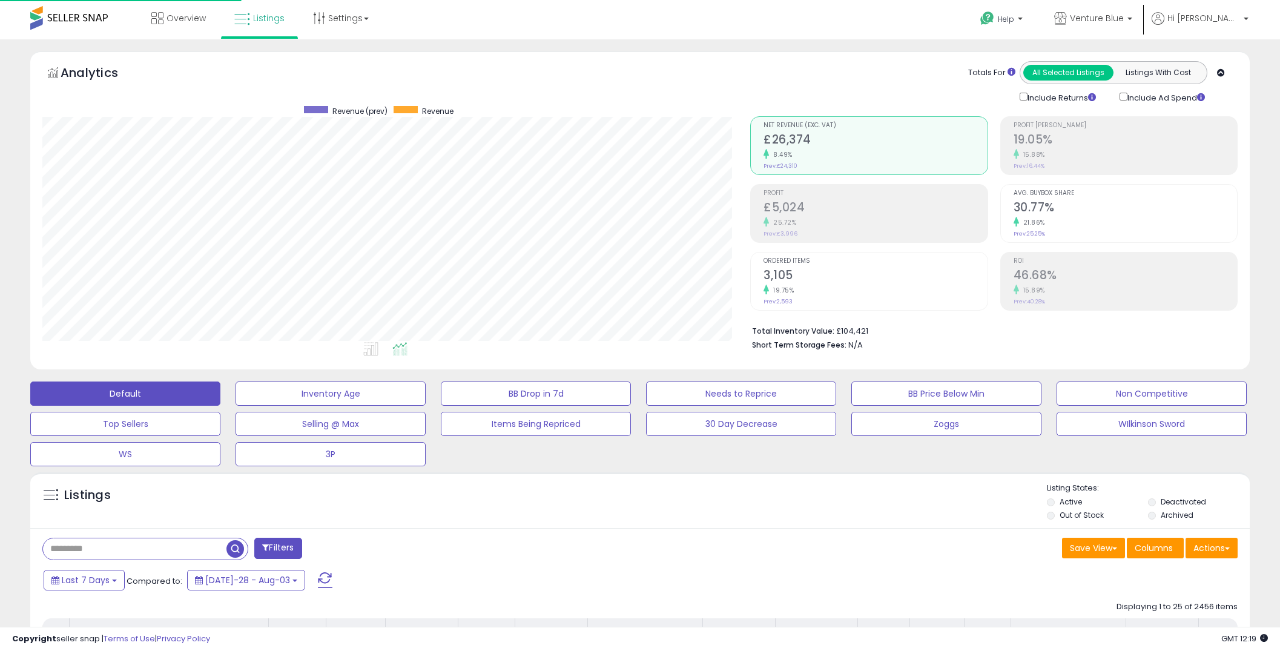
click at [807, 67] on div "Totals For All Selected Listings Listings With Cost Include Returns Include Ad …" at bounding box center [989, 82] width 478 height 43
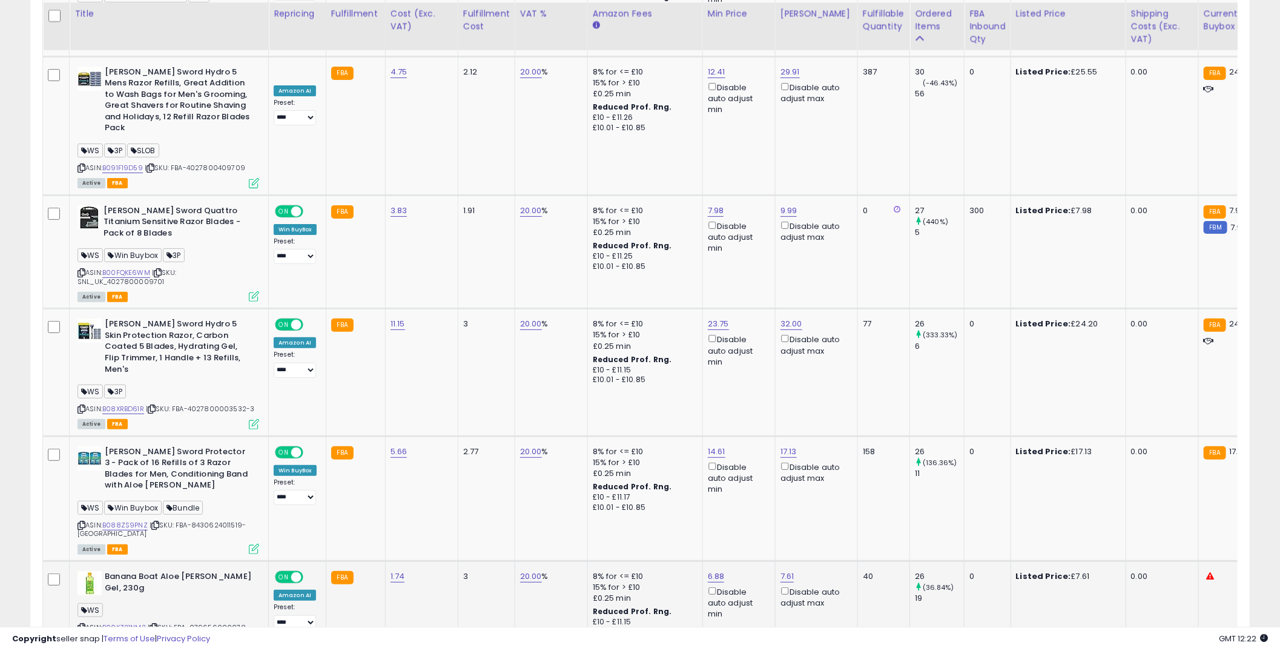
scroll to position [3002, 0]
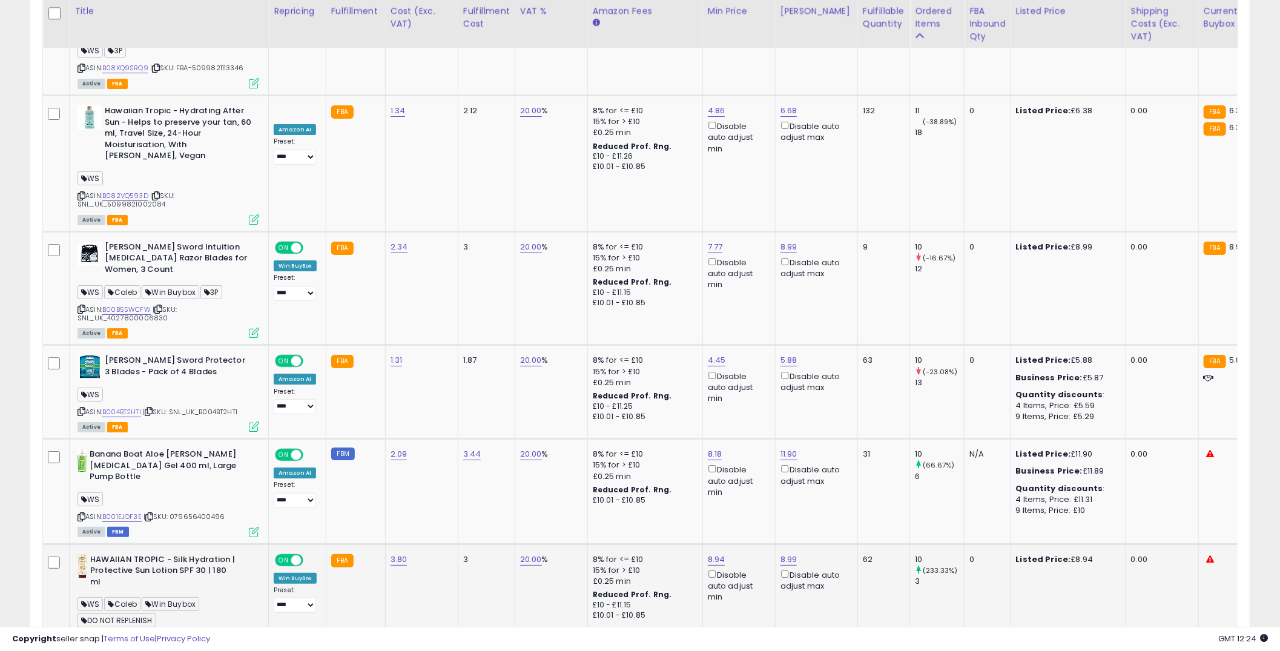
scroll to position [2722, 0]
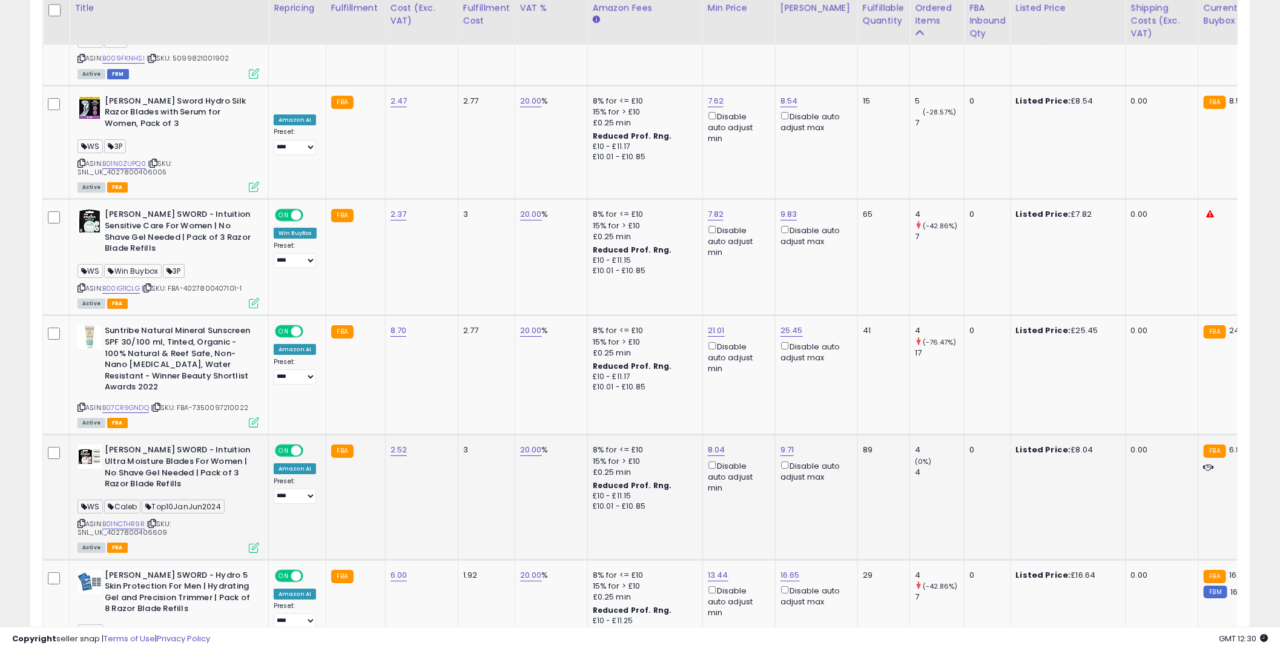
scroll to position [2599, 0]
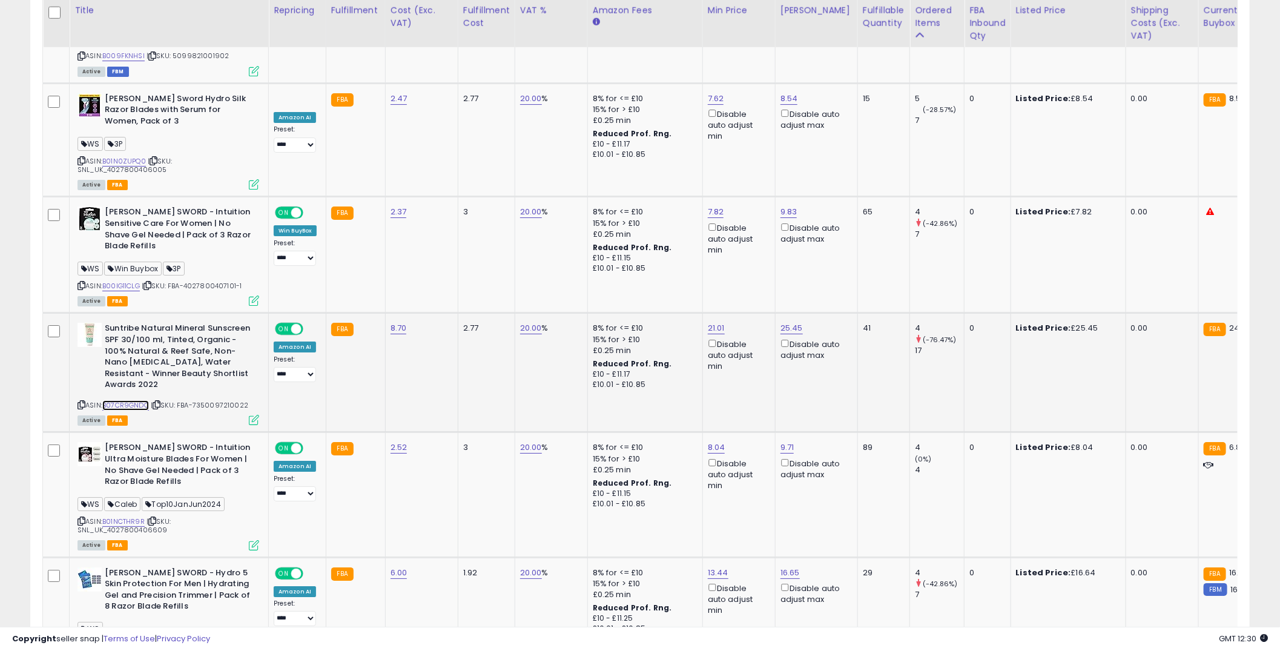
click at [133, 400] on link "B07CR9GNDQ" at bounding box center [125, 405] width 47 height 10
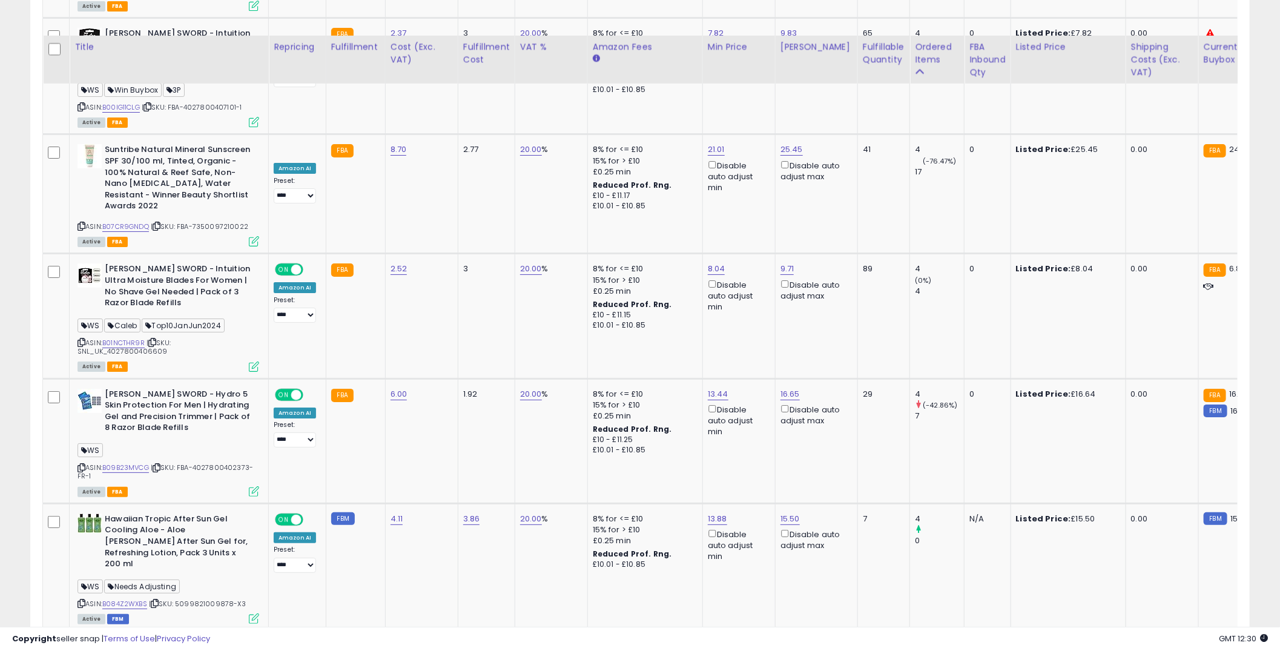
scroll to position [2868, 0]
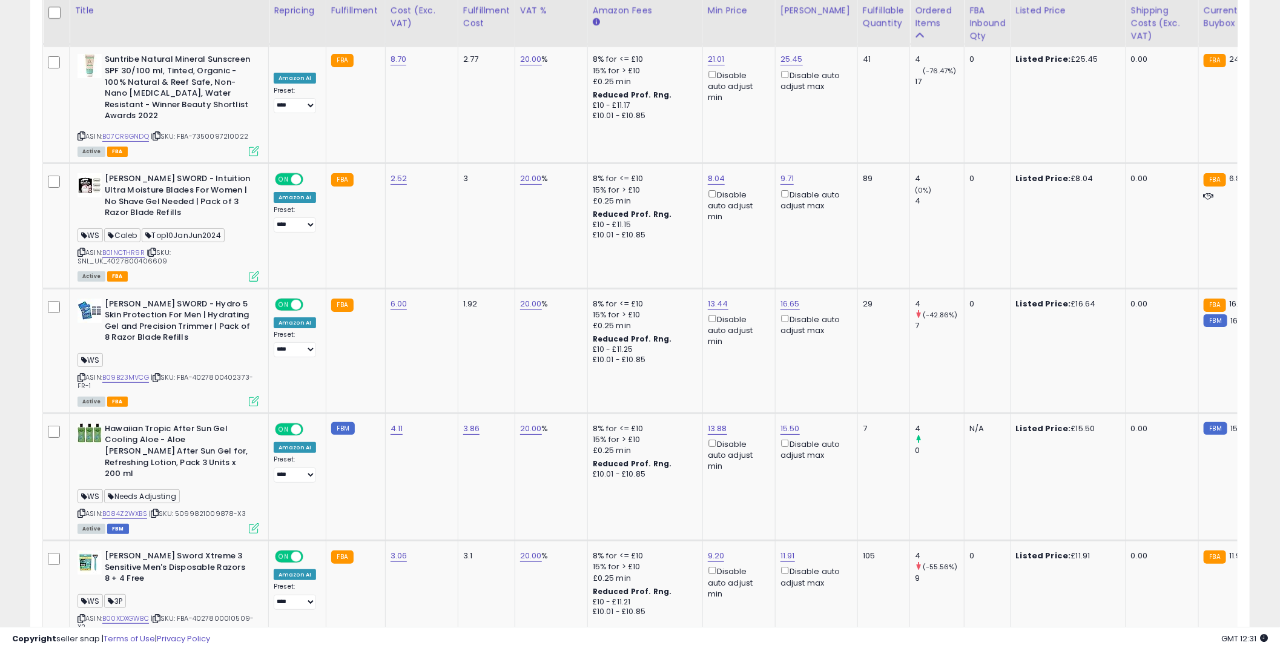
drag, startPoint x: 1160, startPoint y: 572, endPoint x: 1165, endPoint y: 556, distance: 16.7
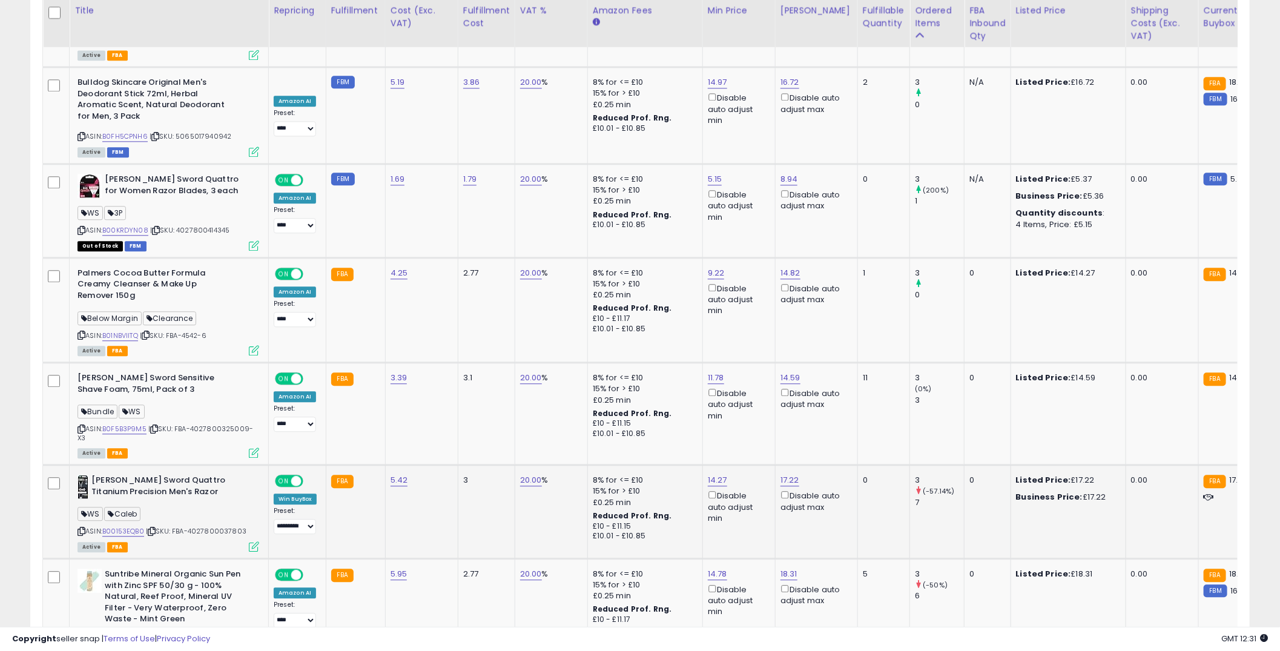
scroll to position [1746, 0]
click at [208, 423] on span "| SKU: FBA-4027800325009-X3" at bounding box center [166, 432] width 176 height 18
click at [206, 423] on span "| SKU: FBA-4027800325009-X3" at bounding box center [166, 432] width 176 height 18
copy span "4027800325009"
drag, startPoint x: 148, startPoint y: 337, endPoint x: 124, endPoint y: 353, distance: 29.4
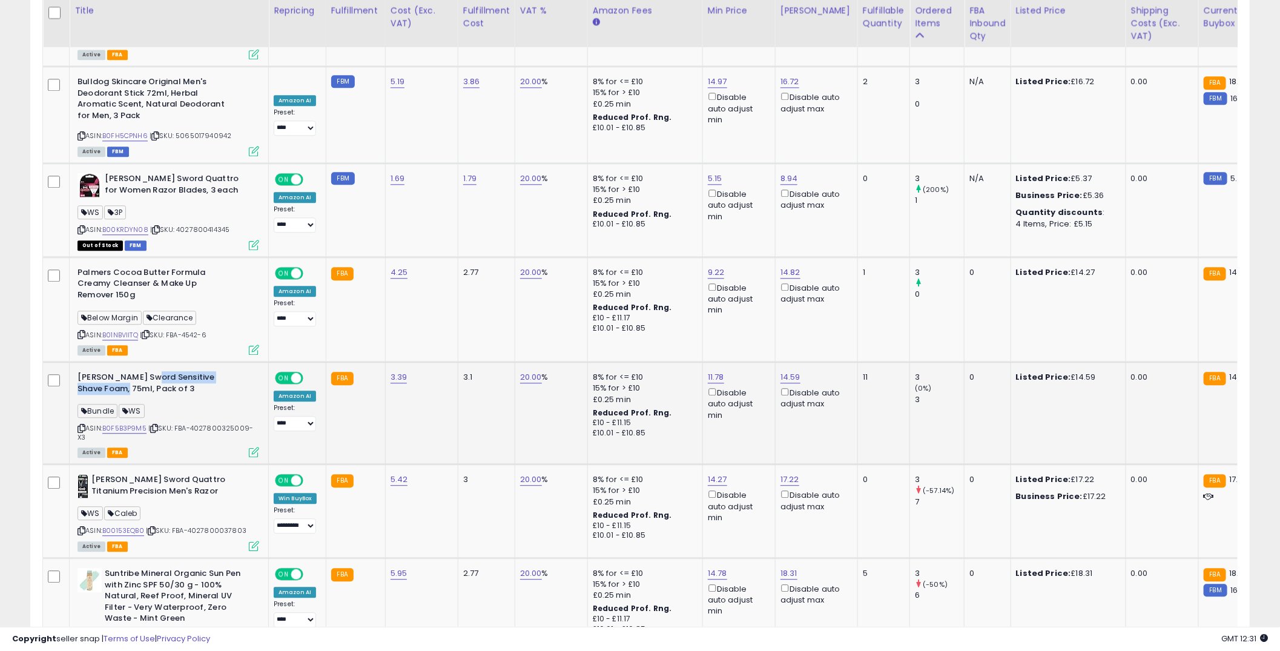
click at [124, 372] on b "[PERSON_NAME] Sword Sensitive Shave Foam, 75ml, Pack of 3" at bounding box center [151, 384] width 147 height 25
copy b "Sensitive Shave Foam, 75m"
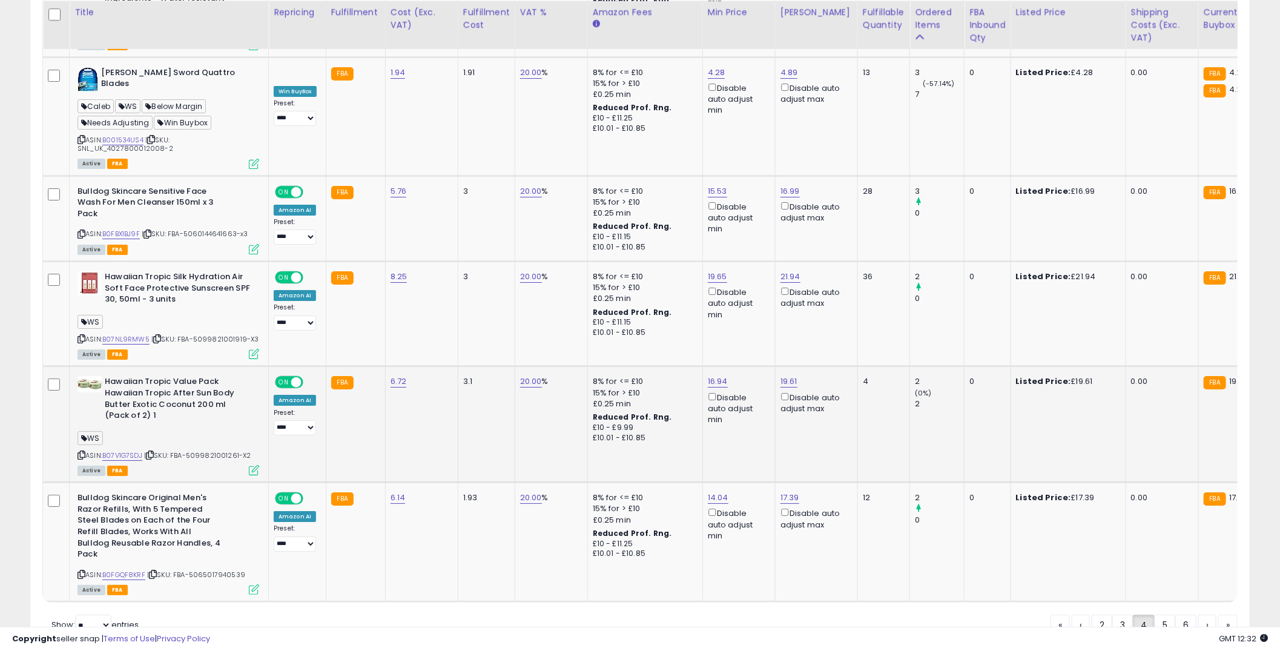
scroll to position [2661, 0]
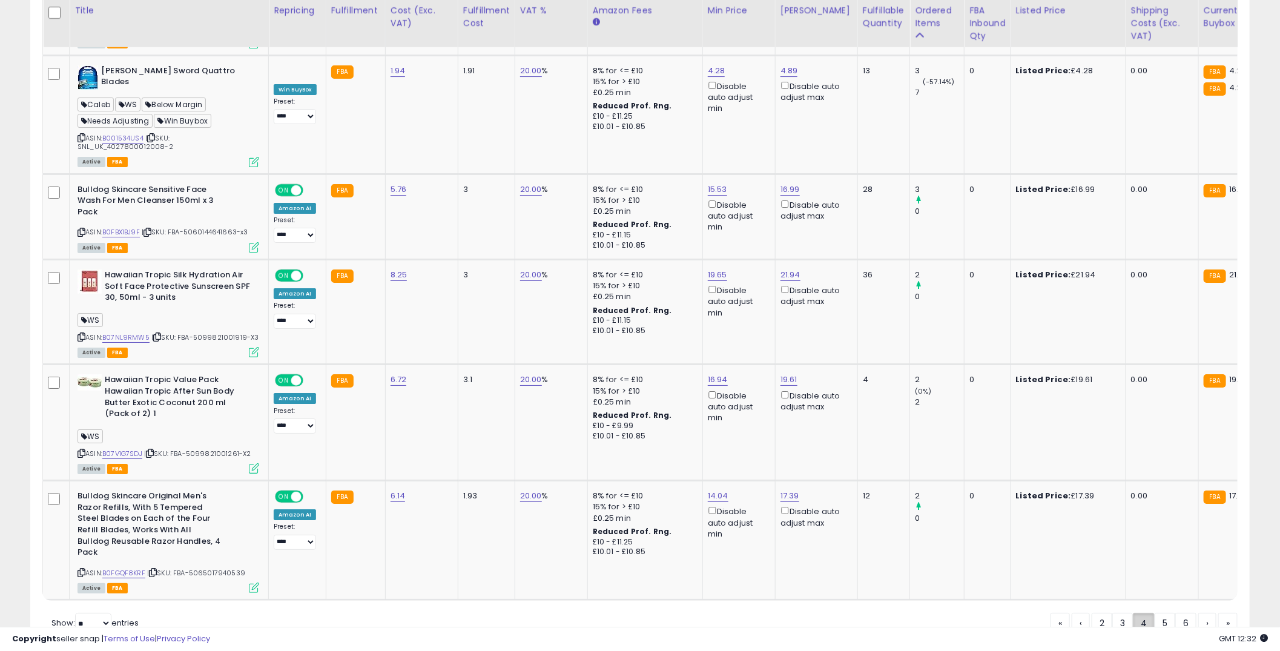
drag, startPoint x: 1167, startPoint y: 566, endPoint x: 1137, endPoint y: 574, distance: 31.4
click at [1198, 613] on link "5" at bounding box center [1207, 623] width 18 height 21
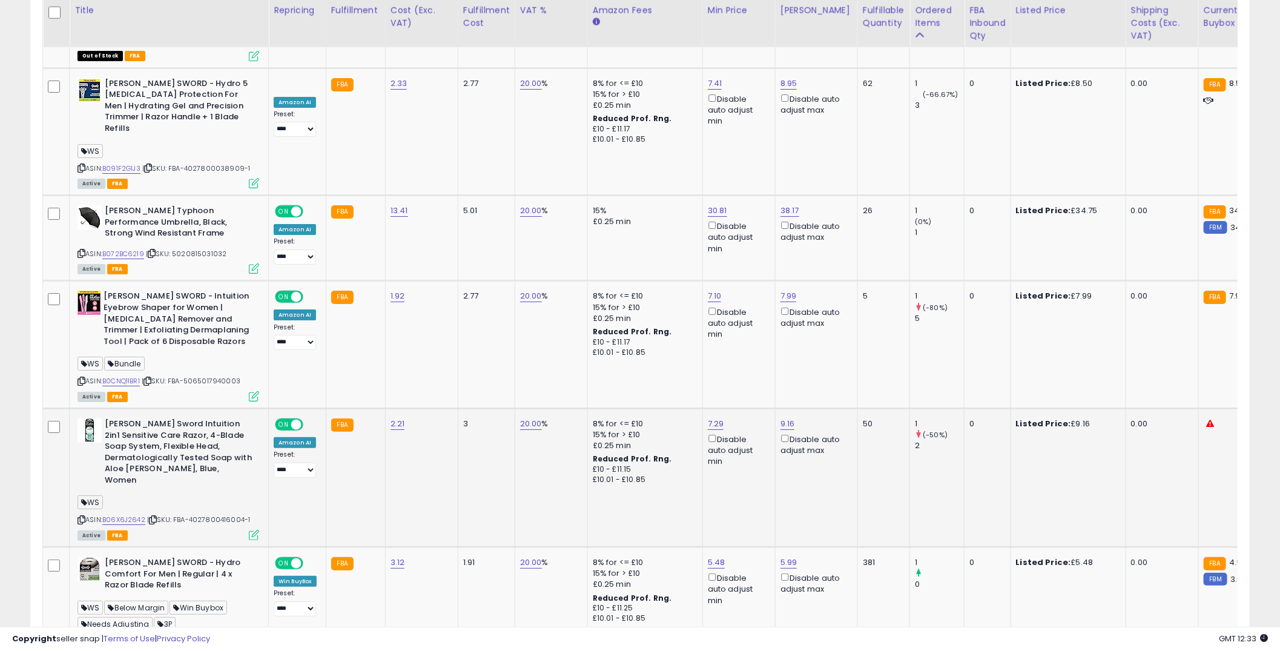
scroll to position [2858, 0]
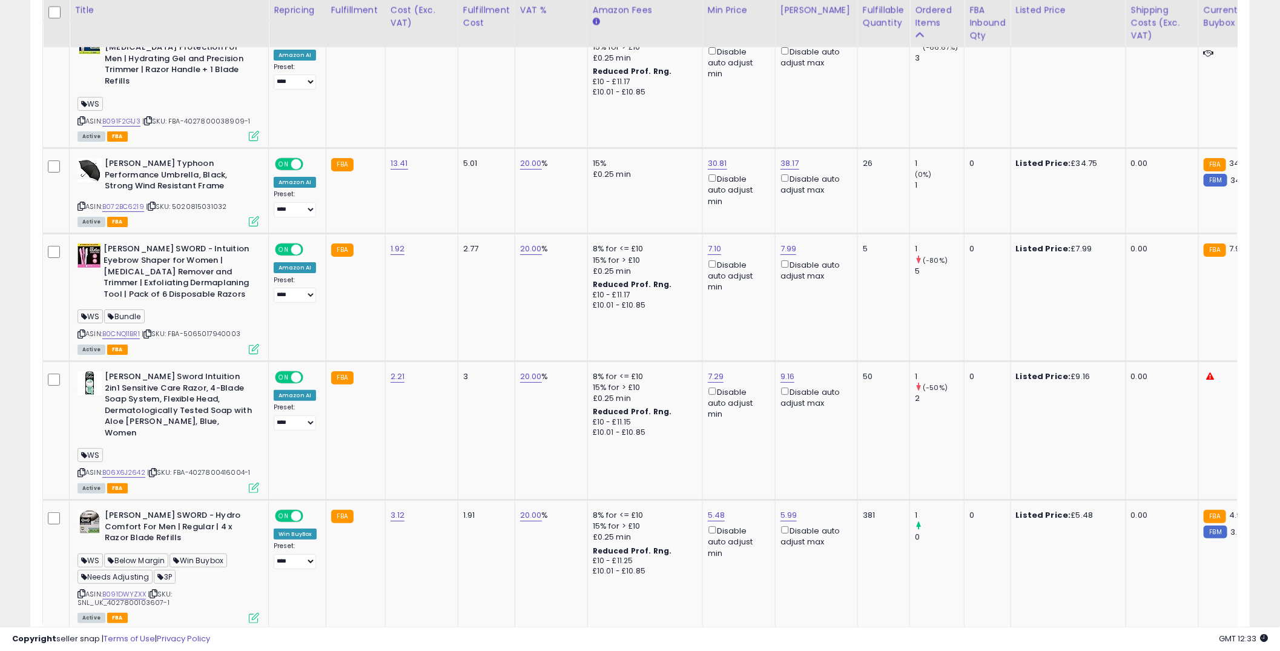
drag, startPoint x: 1168, startPoint y: 573, endPoint x: 1157, endPoint y: 575, distance: 11.2
click at [1198, 643] on link "6" at bounding box center [1207, 653] width 18 height 21
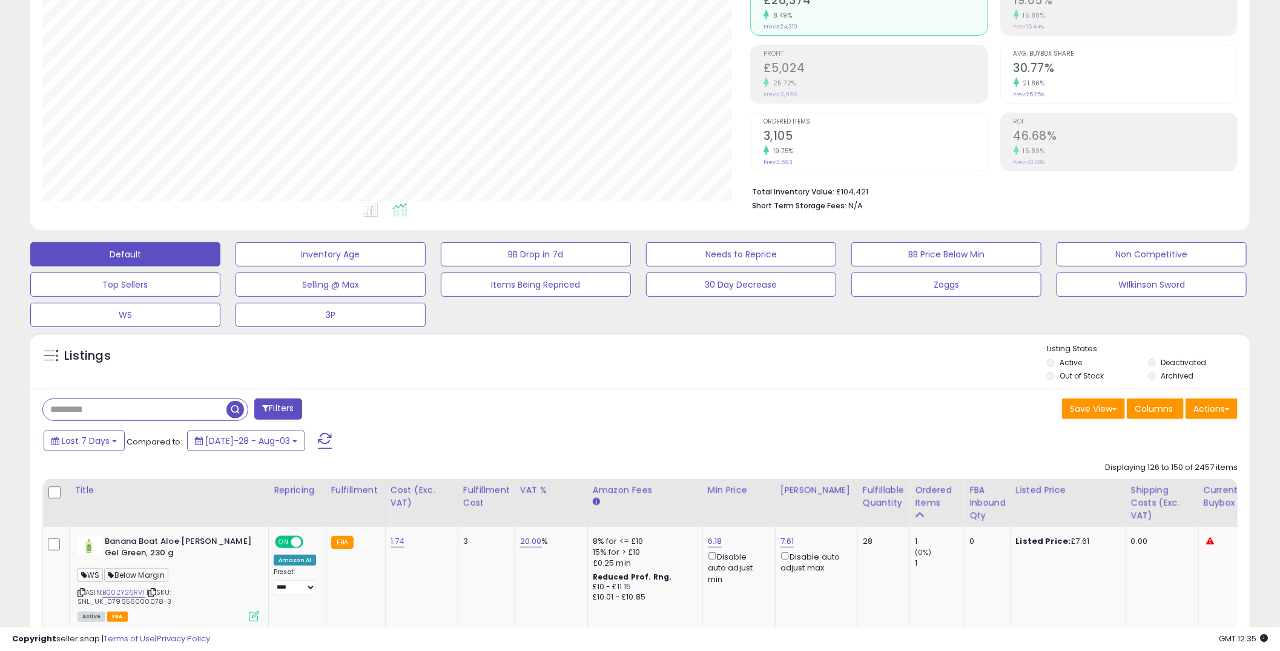
scroll to position [179, 0]
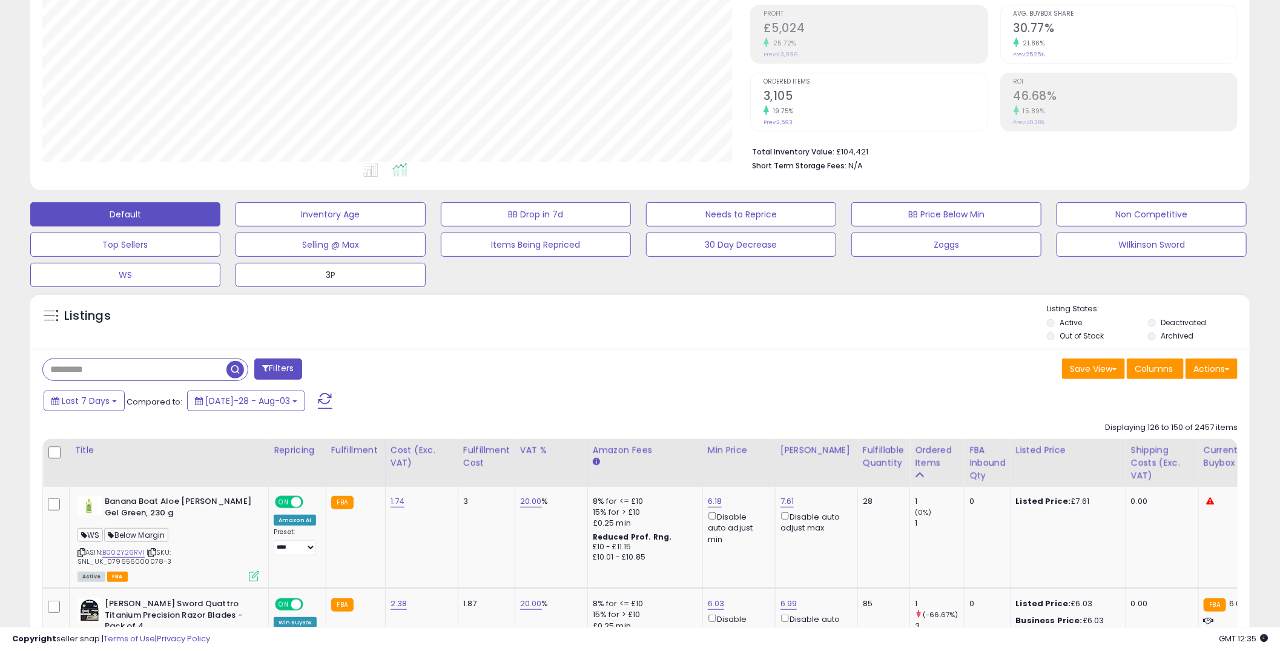
click at [358, 226] on button "3P" at bounding box center [331, 214] width 190 height 24
click at [0, 0] on div "Retrieving listings data.." at bounding box center [0, 0] width 0 height 0
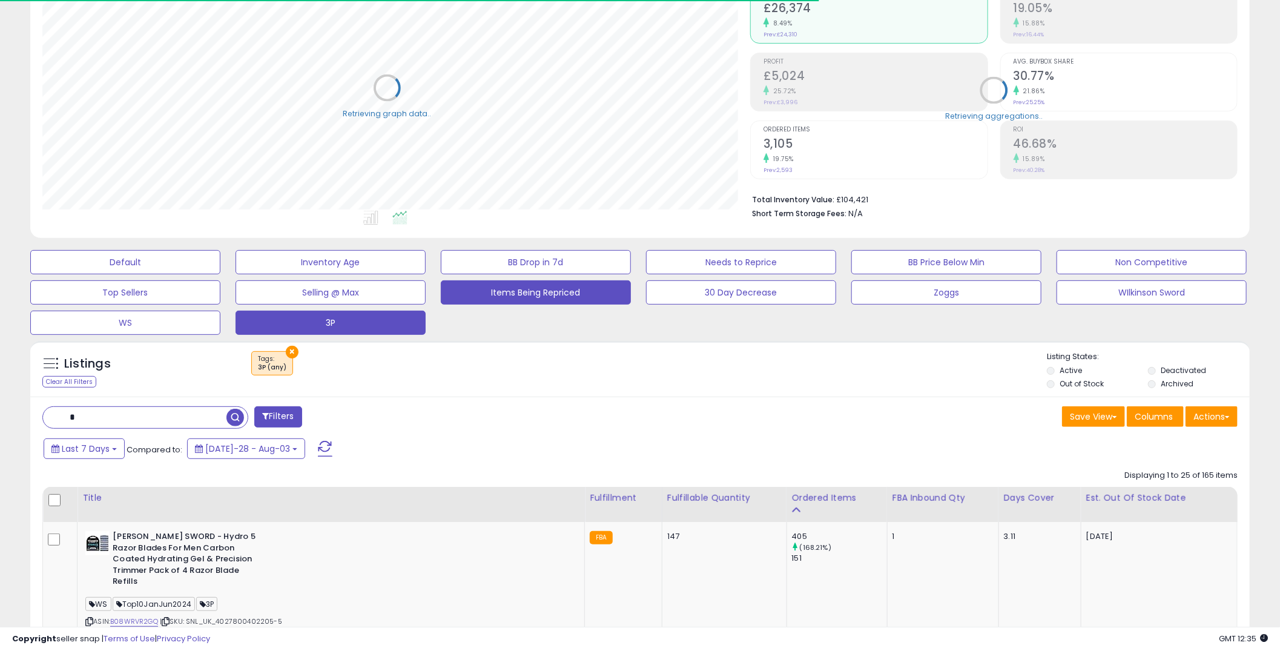
scroll to position [605322, 604863]
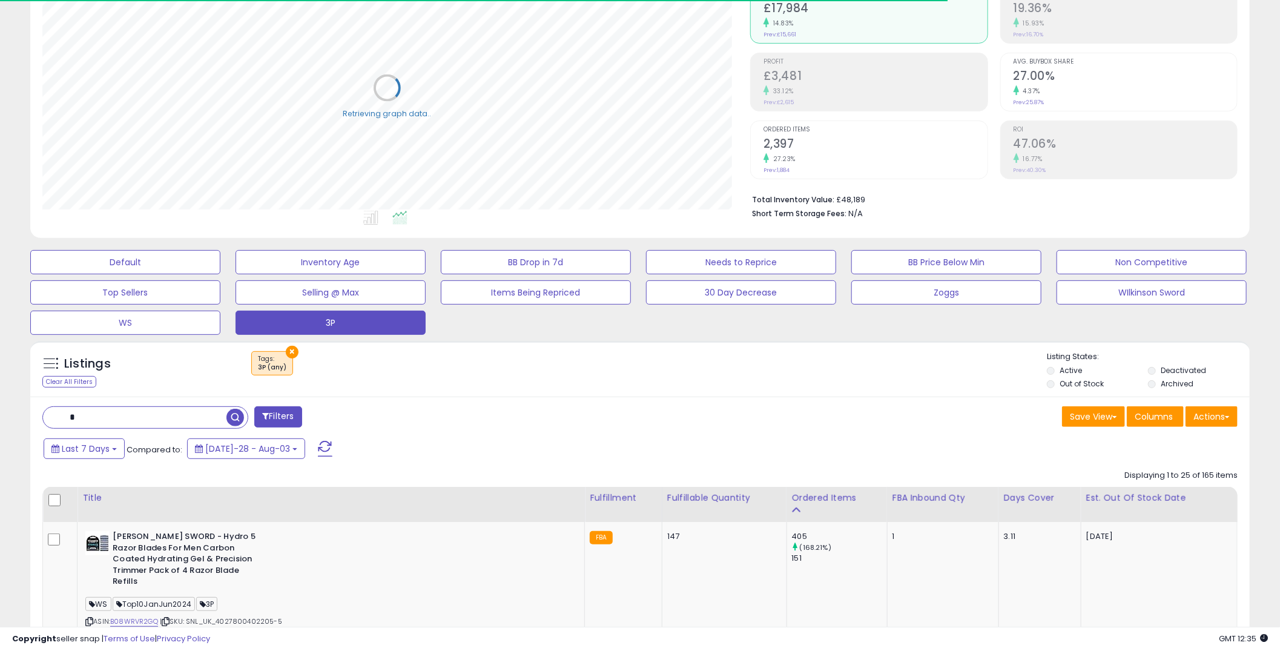
click at [802, 347] on div "Listings Clear All Filters × Tags 3P (any) Active" at bounding box center [640, 369] width 1220 height 56
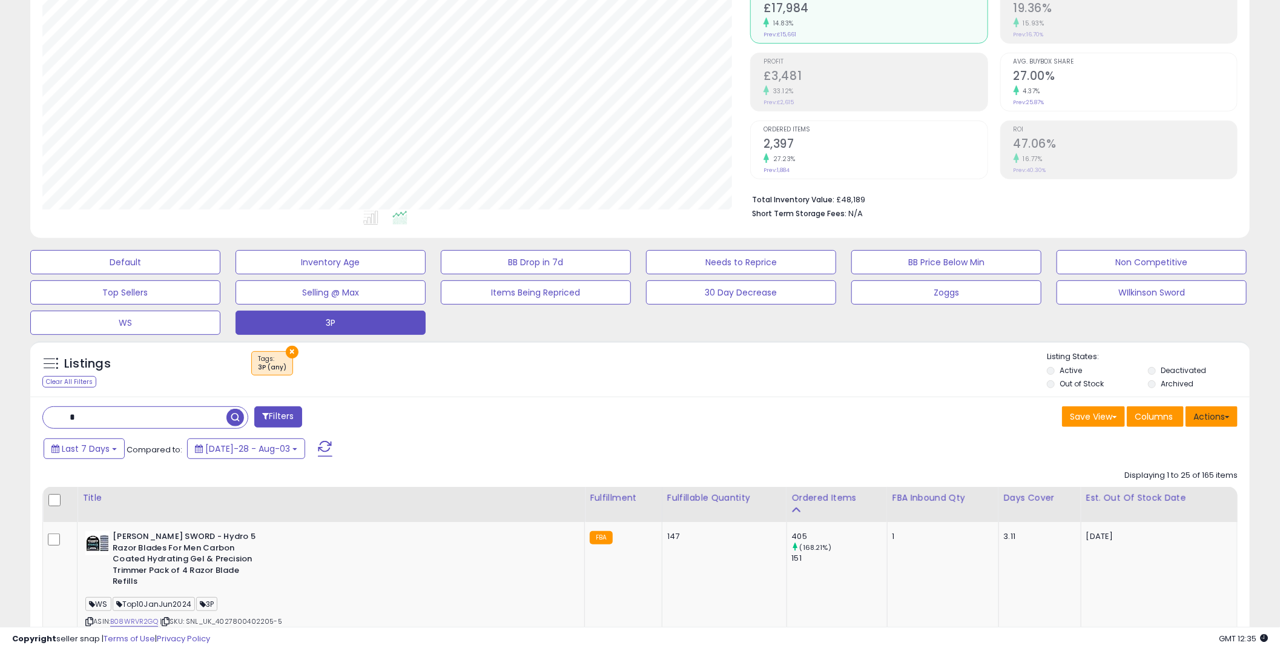
click at [1212, 414] on button "Actions" at bounding box center [1212, 416] width 52 height 21
click at [1187, 467] on link "Export Visible Columns" at bounding box center [1162, 472] width 133 height 19
click at [738, 391] on div "Listings Clear All Filters × Tags 3P (any) Active" at bounding box center [640, 369] width 1220 height 56
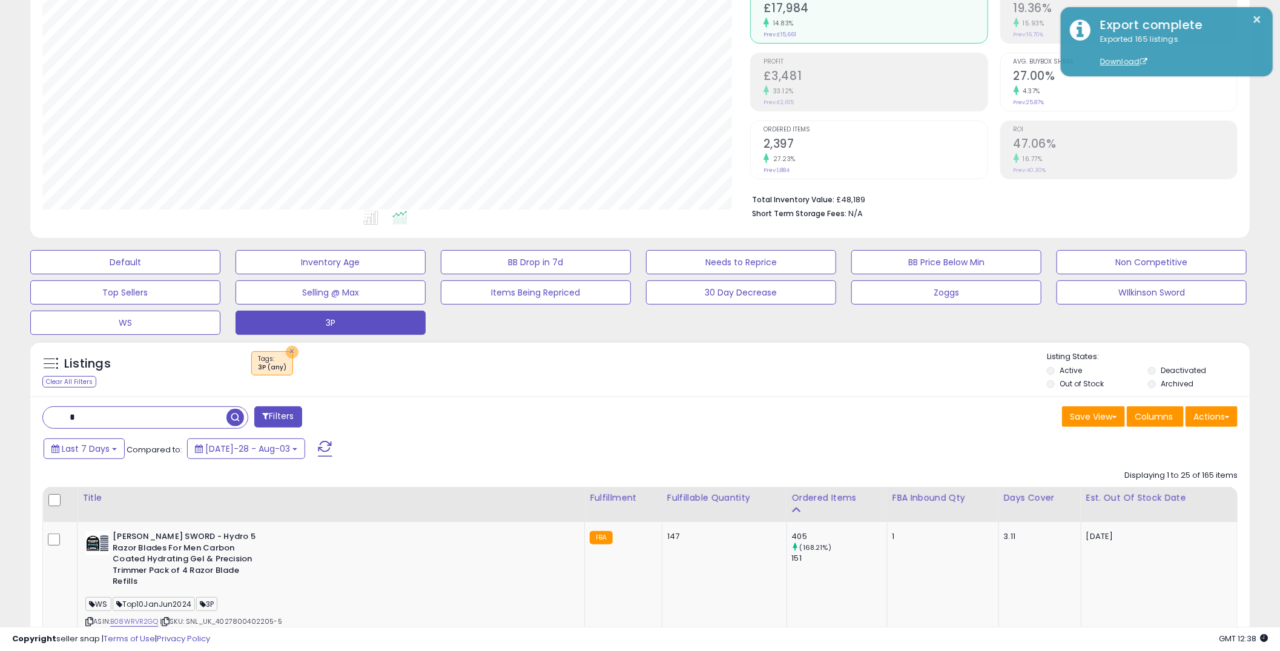
drag, startPoint x: 287, startPoint y: 347, endPoint x: 287, endPoint y: 388, distance: 41.2
click at [287, 347] on button "×" at bounding box center [292, 352] width 13 height 13
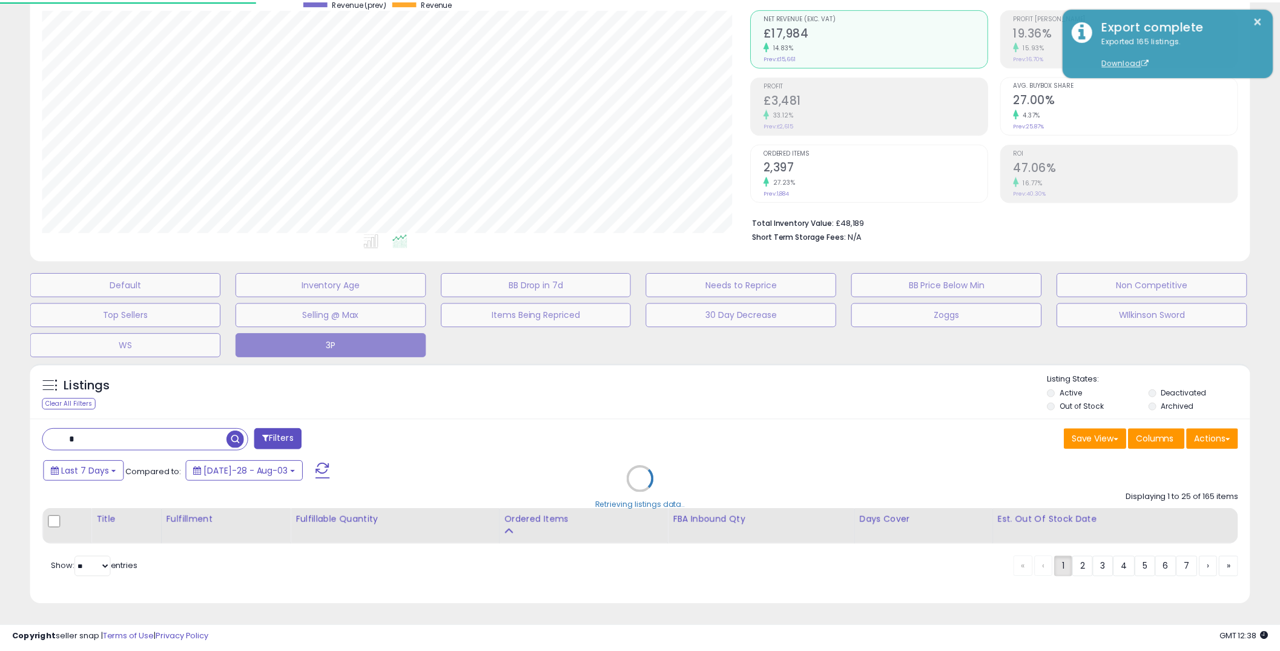
scroll to position [248, 713]
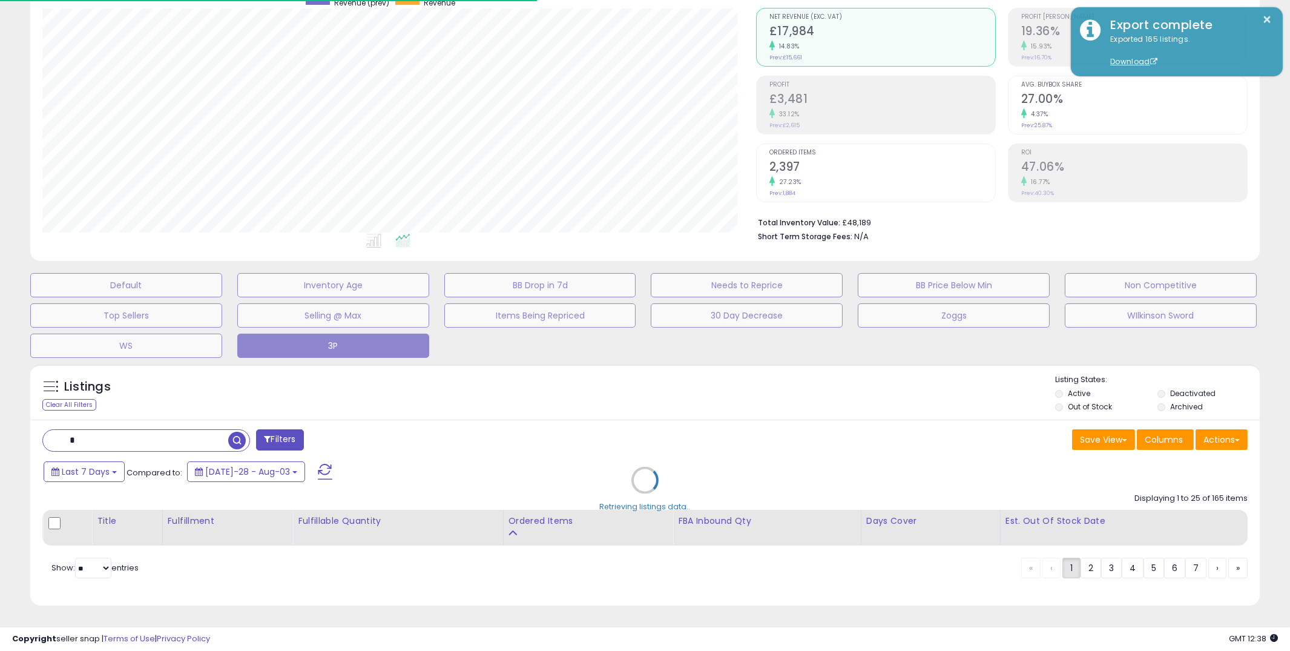
click at [282, 426] on div "Retrieving listings data.." at bounding box center [645, 489] width 1248 height 263
click at [287, 442] on div "Retrieving listings data.." at bounding box center [645, 489] width 1248 height 263
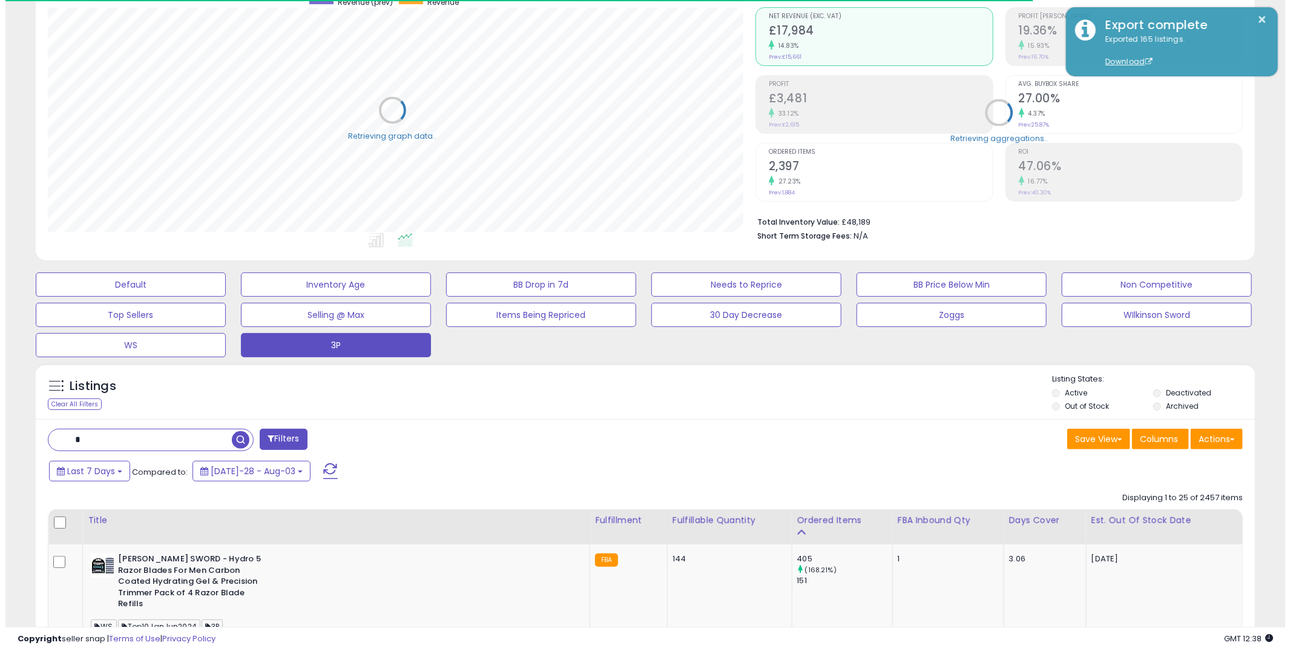
scroll to position [605322, 604863]
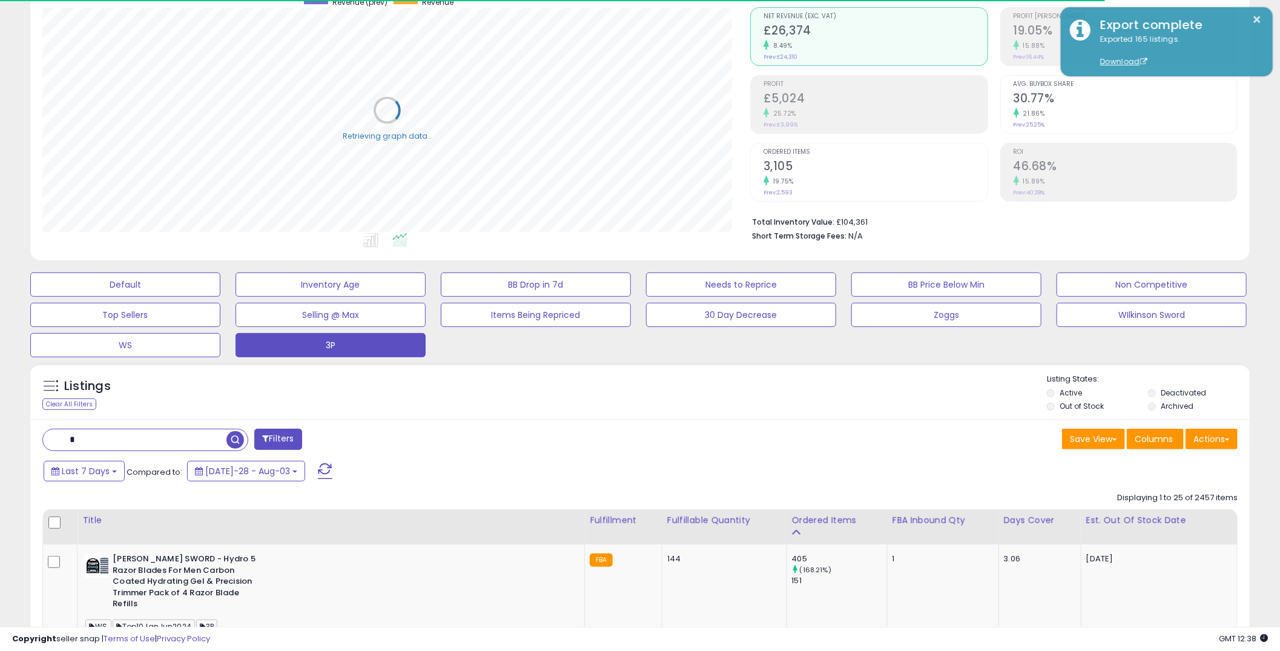
click at [277, 438] on button "Filters" at bounding box center [277, 439] width 47 height 21
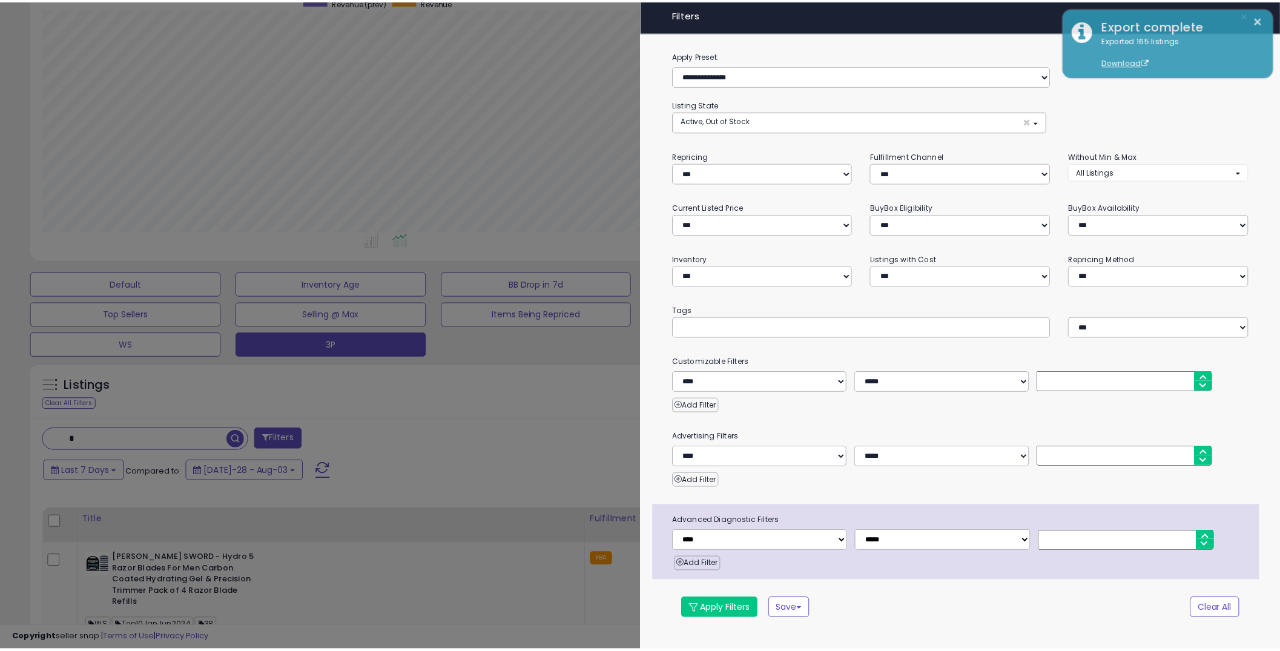
scroll to position [248, 713]
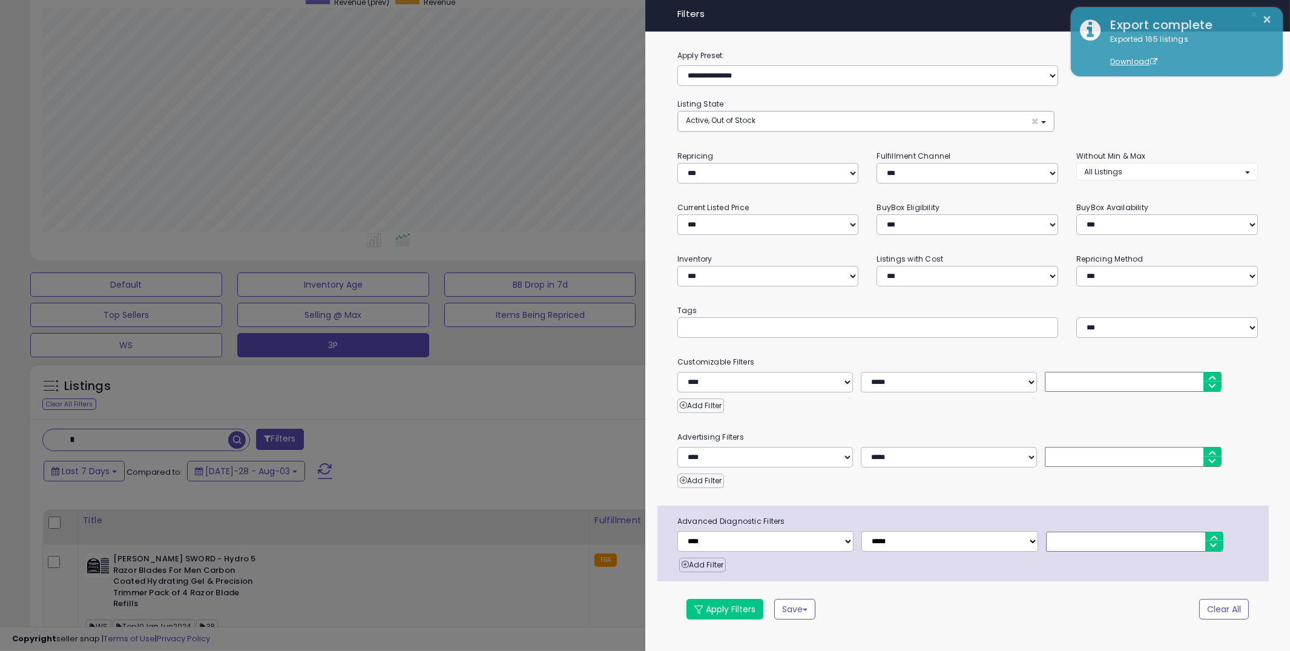
click at [717, 317] on div at bounding box center [868, 327] width 381 height 21
type input "******"
drag, startPoint x: 723, startPoint y: 614, endPoint x: 702, endPoint y: 613, distance: 20.6
click at [722, 614] on button "Apply Filters" at bounding box center [725, 609] width 77 height 21
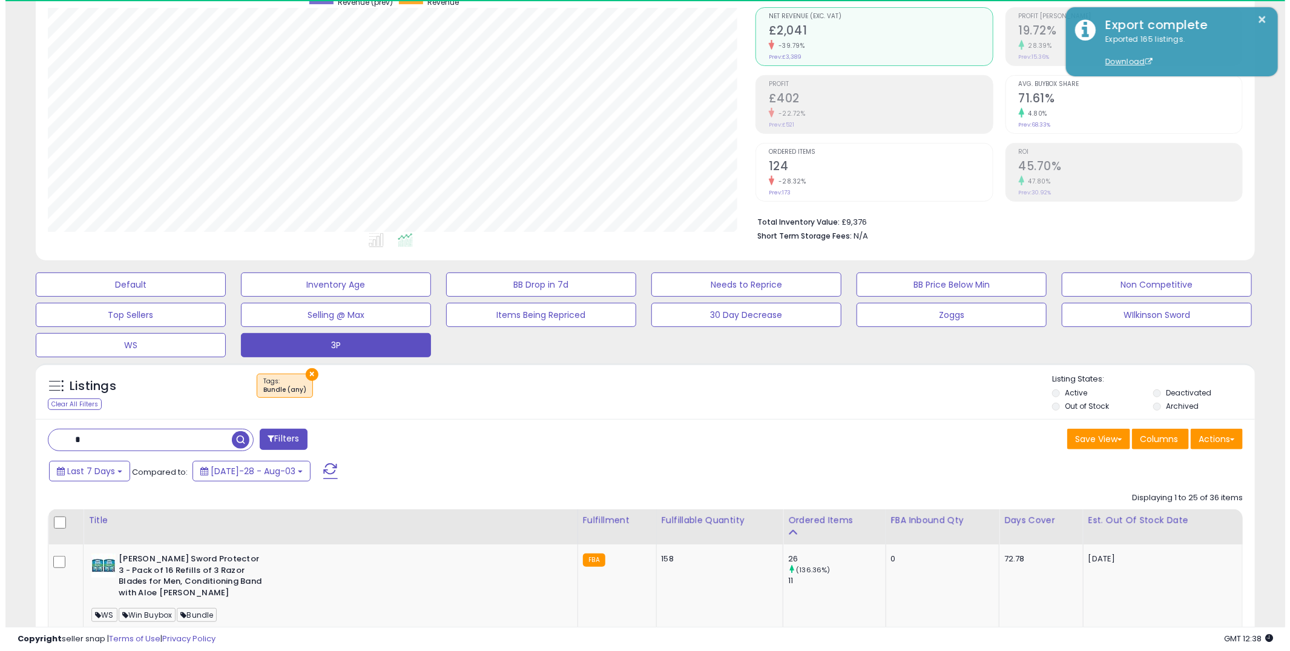
scroll to position [248, 709]
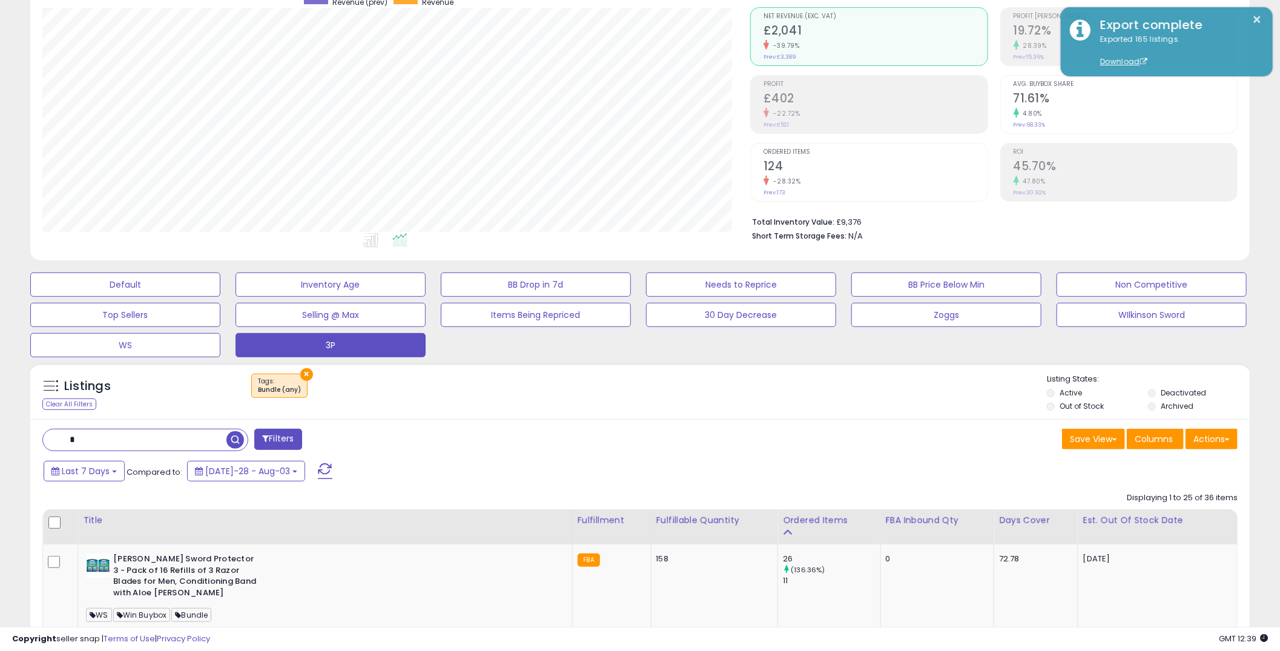
click at [840, 436] on div "Save View Save As New View Update Current View Columns Actions Import Export Vi…" at bounding box center [943, 441] width 607 height 24
click at [1226, 444] on button "Actions" at bounding box center [1212, 439] width 52 height 21
drag, startPoint x: 1158, startPoint y: 498, endPoint x: 1046, endPoint y: 503, distance: 111.6
click at [1157, 498] on link "Export Visible Columns" at bounding box center [1162, 495] width 133 height 19
click at [1199, 99] on h2 "71.61%" at bounding box center [1126, 99] width 224 height 16
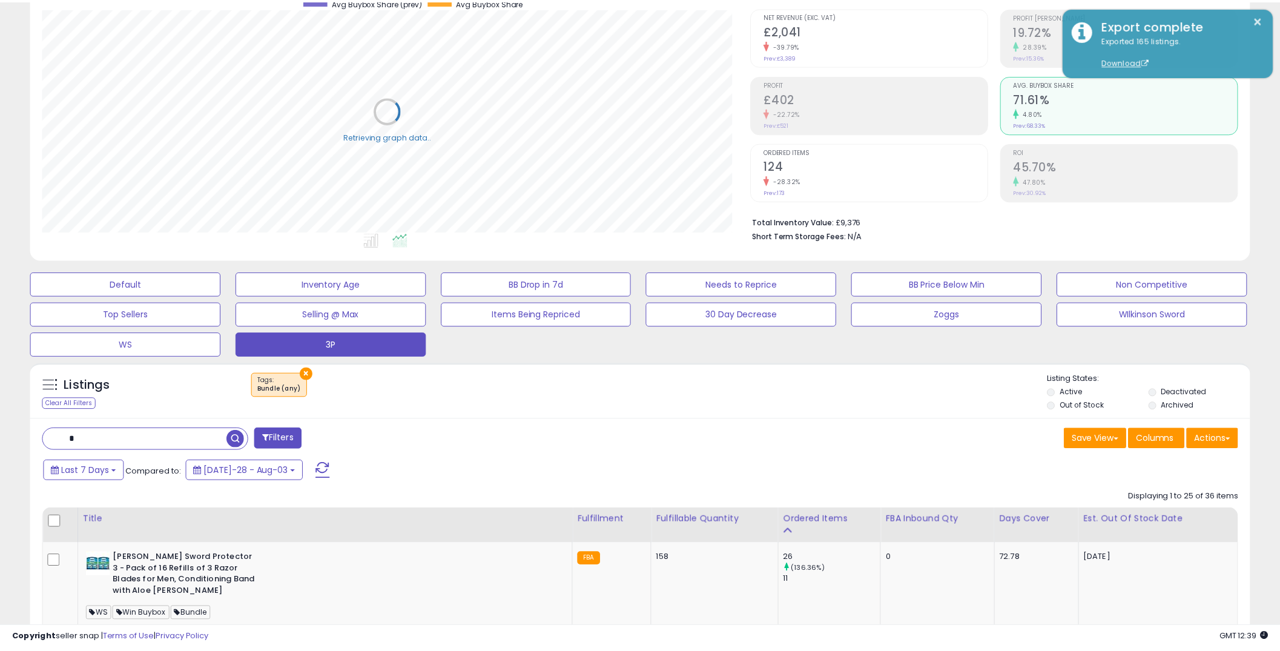
scroll to position [605322, 604863]
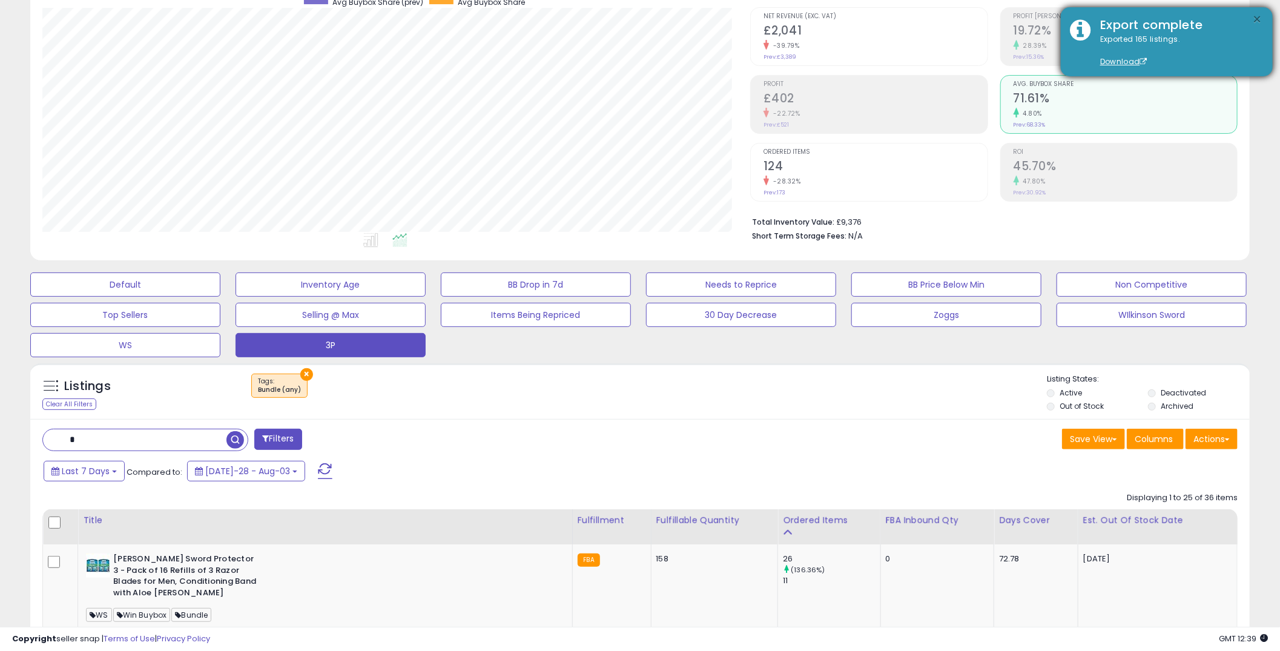
click at [1260, 18] on button "×" at bounding box center [1258, 19] width 10 height 15
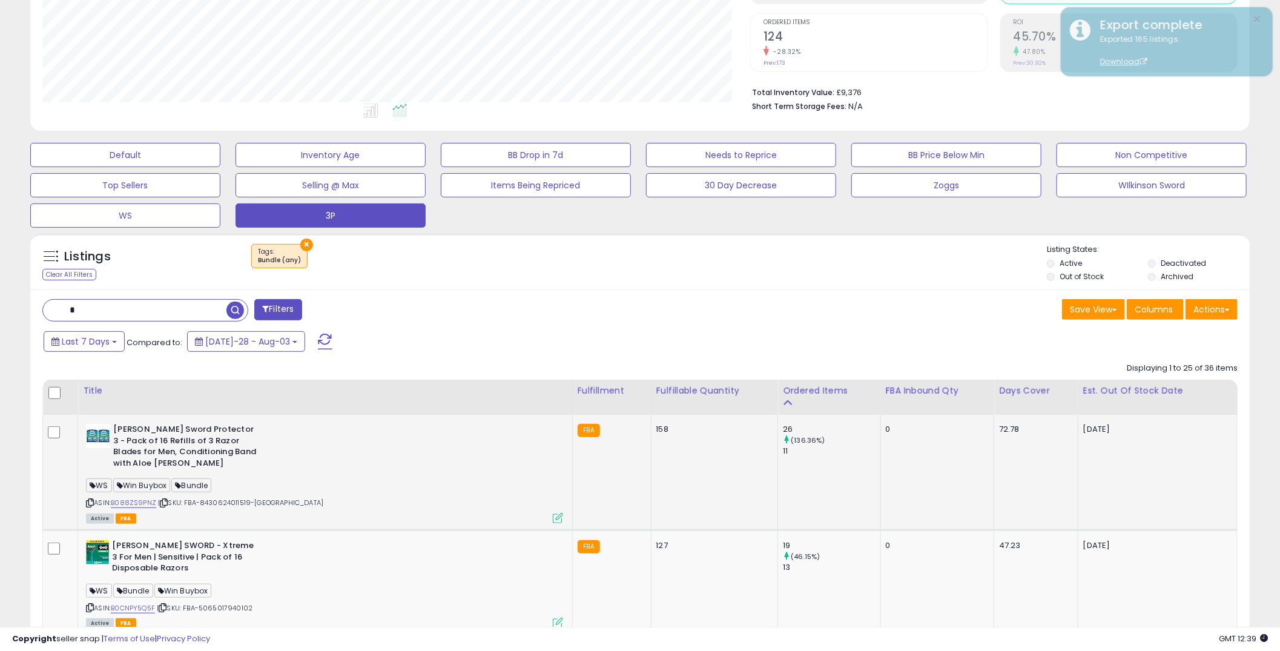
scroll to position [243, 0]
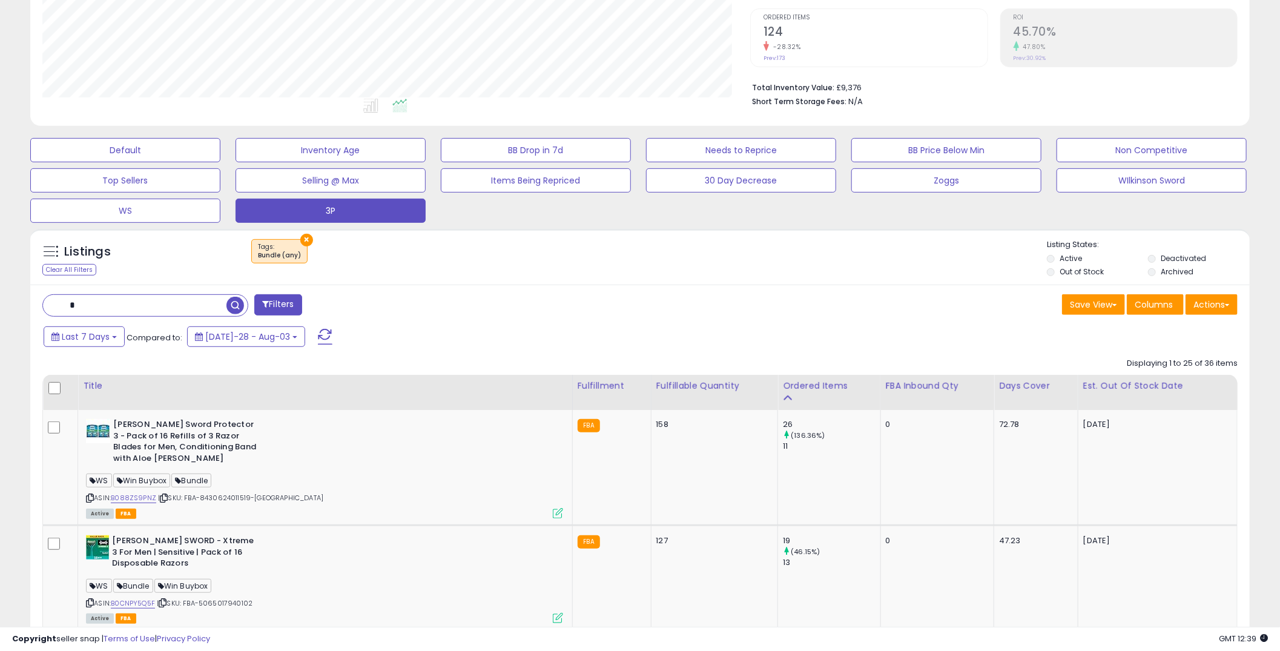
click at [773, 269] on div "× Tags" at bounding box center [641, 256] width 811 height 34
drag, startPoint x: 761, startPoint y: 281, endPoint x: 765, endPoint y: 277, distance: 6.4
click at [761, 282] on div "Listings Clear All Filters × Tags Bundle (any)" at bounding box center [640, 257] width 1220 height 56
drag, startPoint x: 1216, startPoint y: 300, endPoint x: 1208, endPoint y: 308, distance: 11.1
click at [1215, 299] on button "Actions" at bounding box center [1212, 304] width 52 height 21
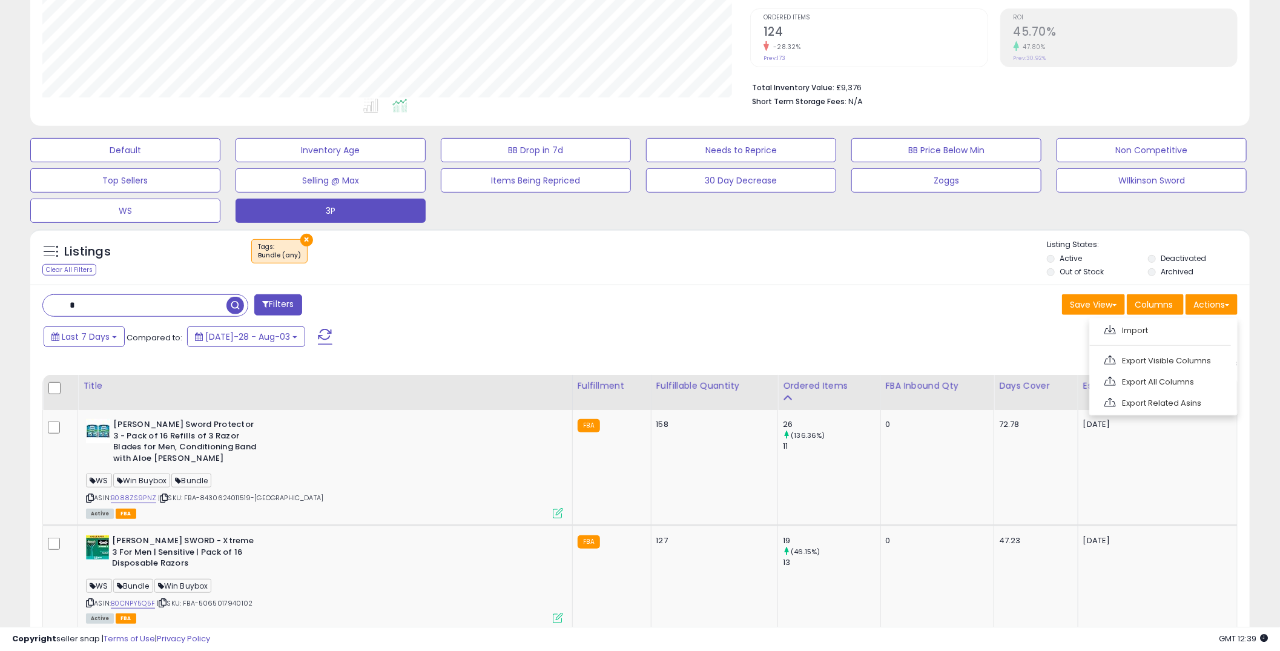
click at [1158, 366] on link "Export Visible Columns" at bounding box center [1162, 360] width 133 height 19
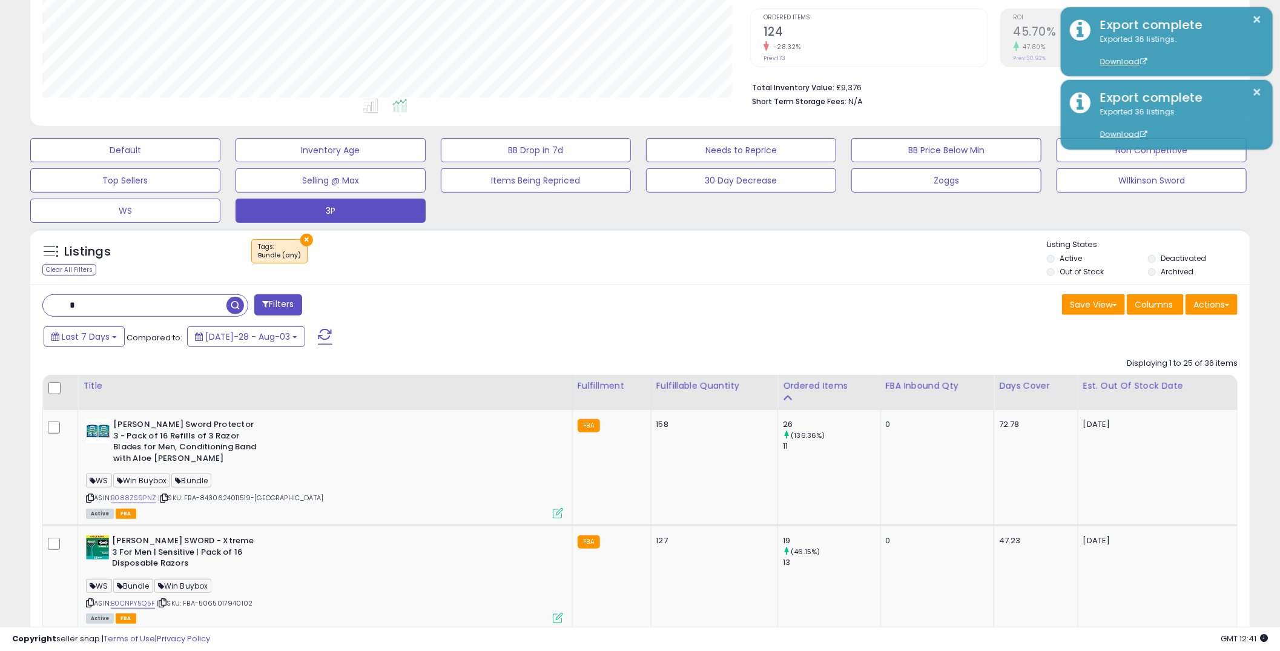
click at [589, 307] on div "Filters" at bounding box center [336, 306] width 607 height 24
click at [131, 303] on input "text" at bounding box center [194, 305] width 302 height 21
click at [302, 234] on button "×" at bounding box center [306, 240] width 13 height 13
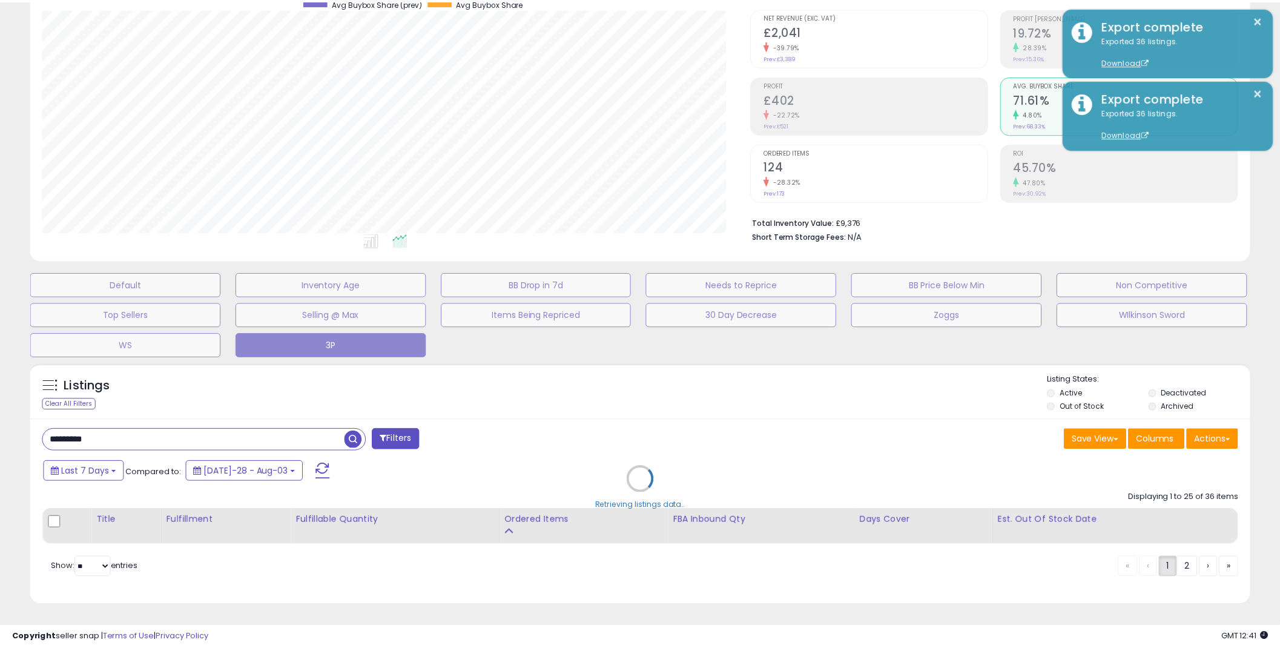
scroll to position [248, 713]
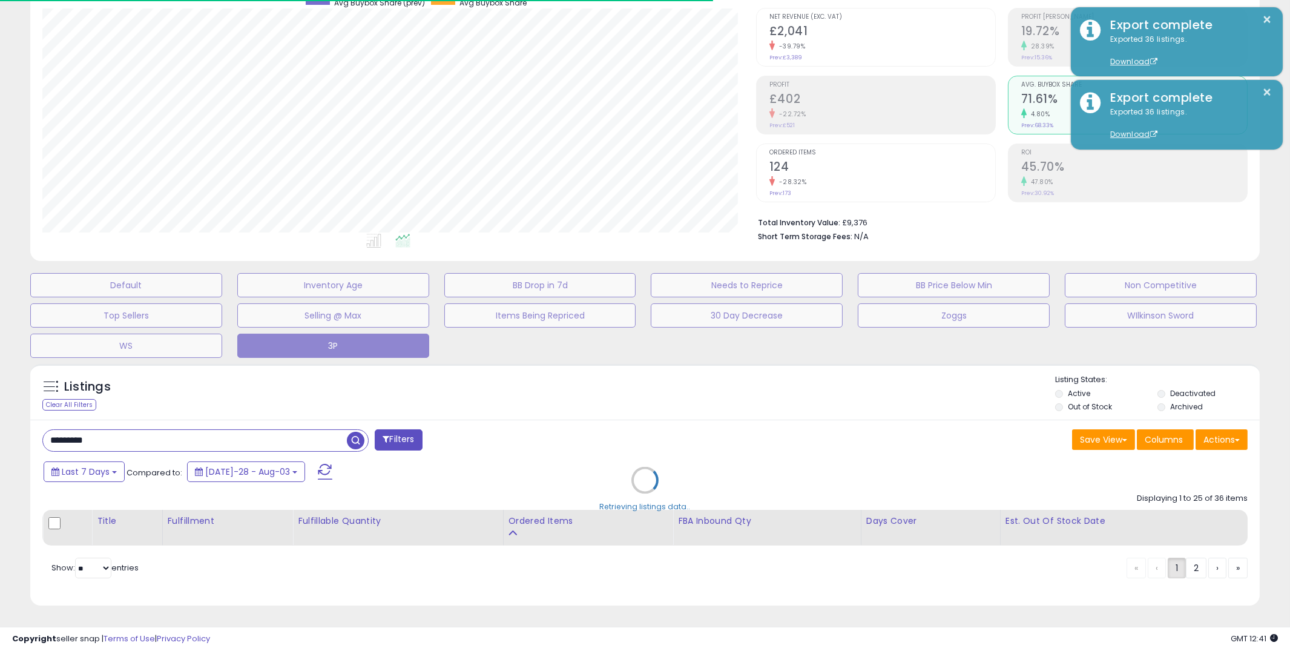
click at [808, 403] on div "Retrieving listings data.." at bounding box center [645, 489] width 1248 height 263
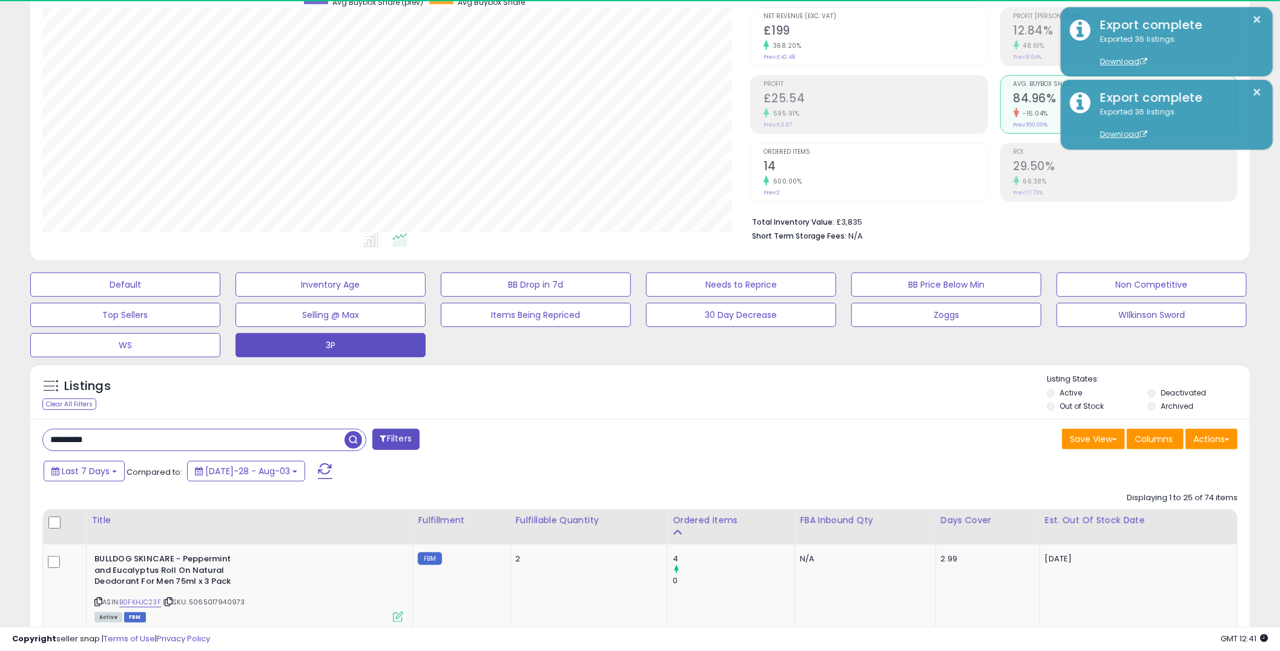
scroll to position [248, 709]
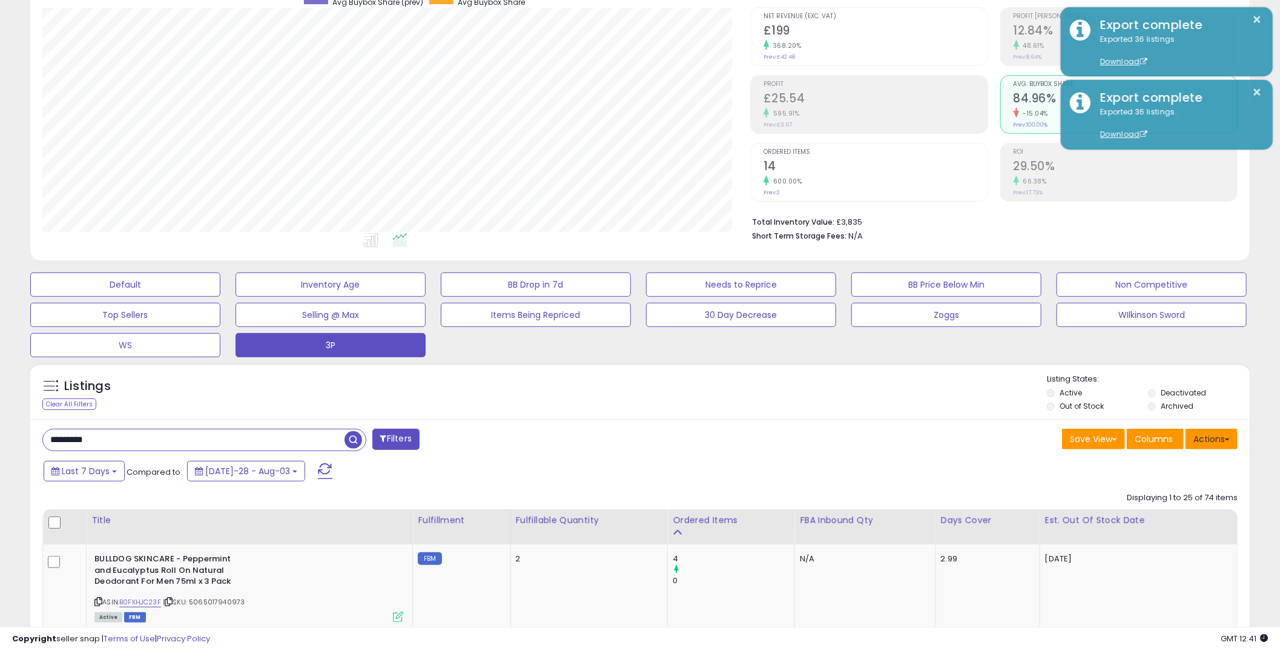
drag, startPoint x: 1219, startPoint y: 440, endPoint x: 1204, endPoint y: 451, distance: 19.0
click at [1216, 439] on button "Actions" at bounding box center [1212, 439] width 52 height 21
drag, startPoint x: 1188, startPoint y: 494, endPoint x: 1172, endPoint y: 488, distance: 16.9
click at [1186, 494] on link "Export Visible Columns" at bounding box center [1162, 495] width 133 height 19
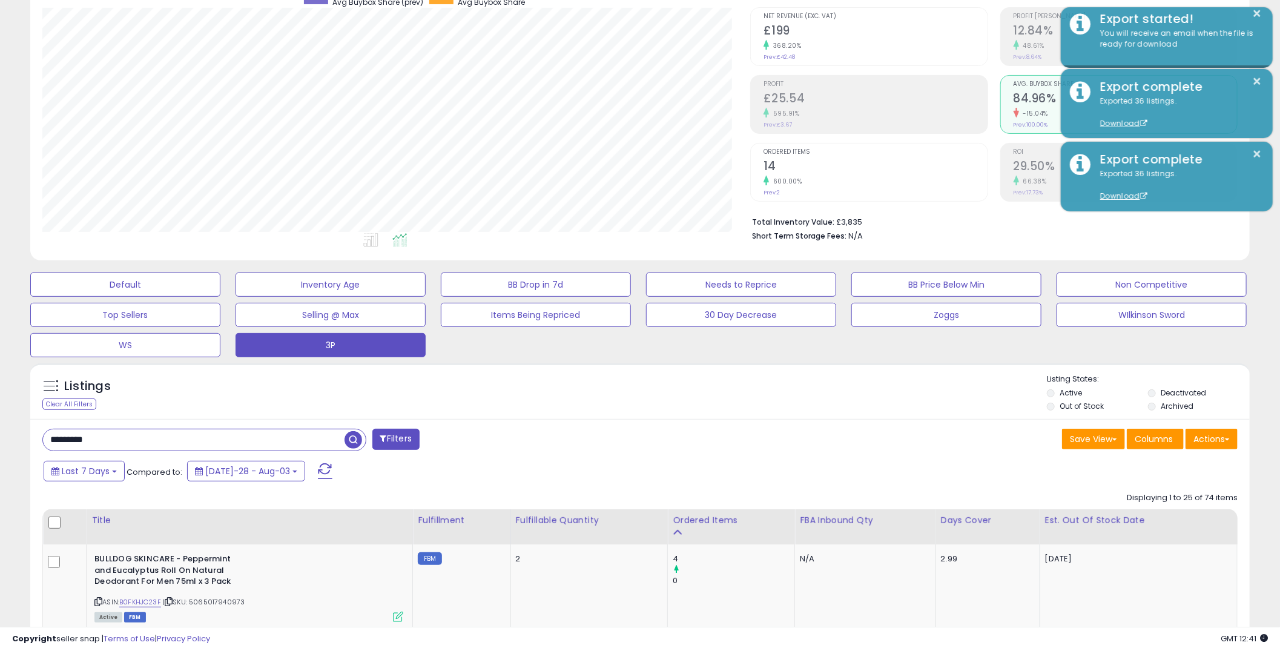
click at [813, 434] on div "Save View Save As New View Update Current View Columns Actions Import Export Vi…" at bounding box center [943, 441] width 607 height 24
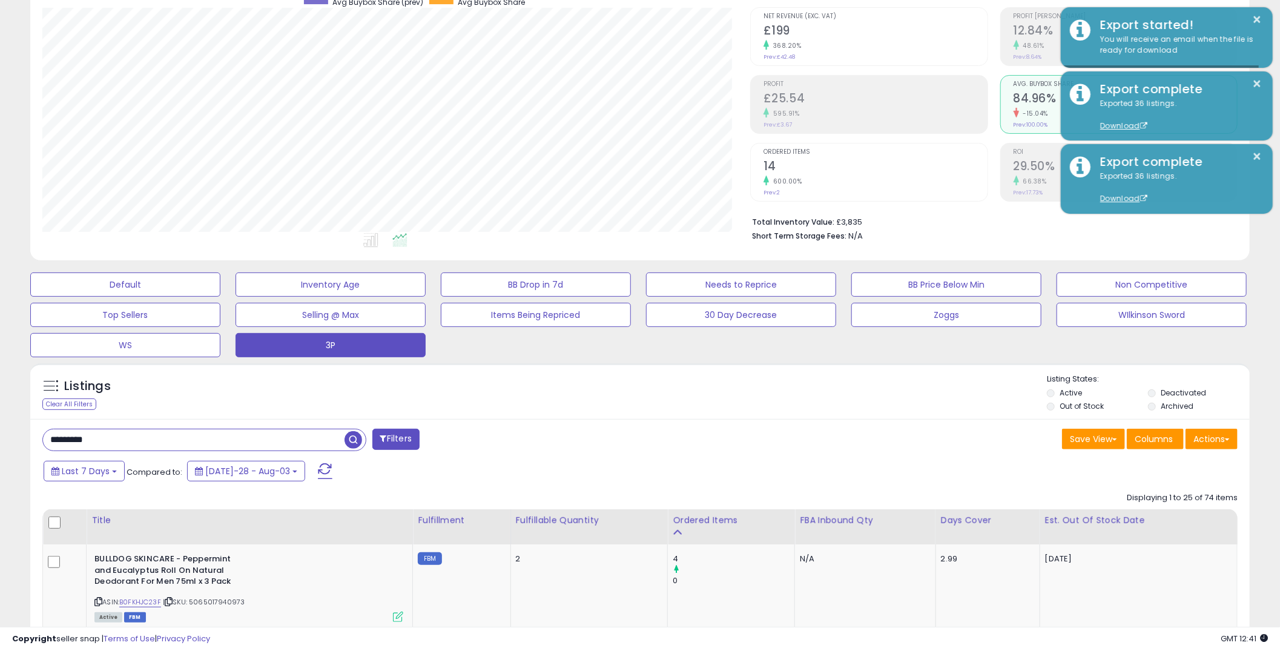
scroll to position [19, 0]
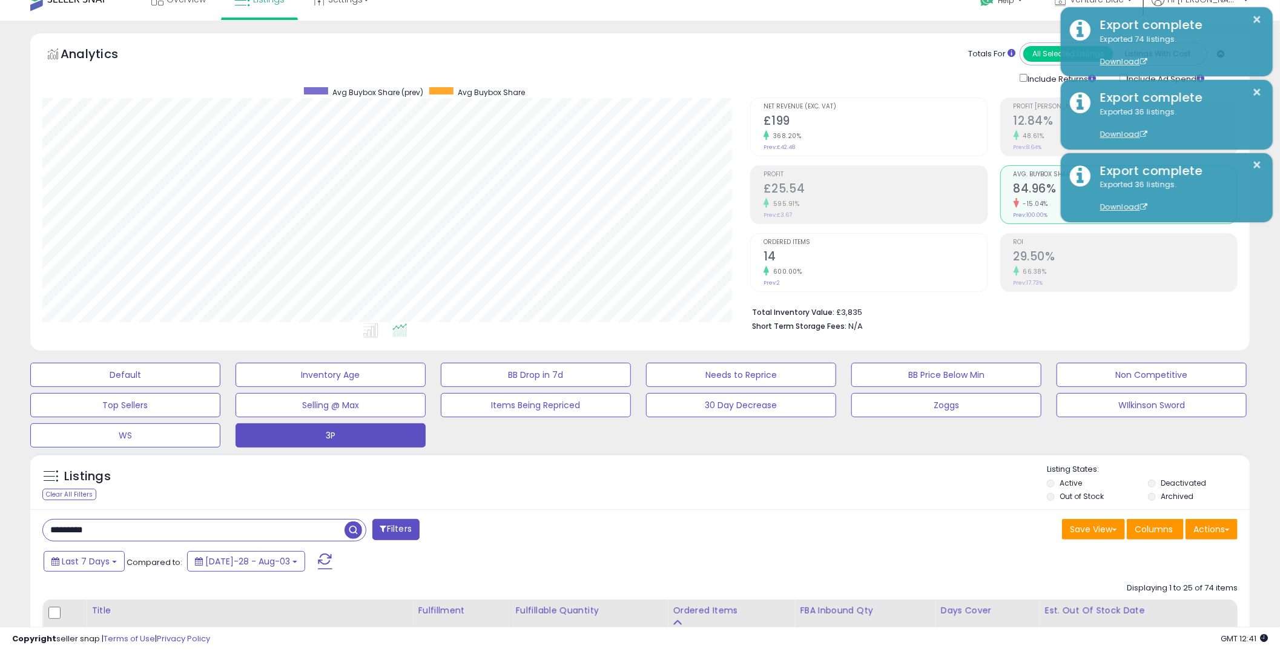
click at [770, 555] on div "Last 7 Days Compared to: [DATE]-28 - Aug-03" at bounding box center [489, 562] width 897 height 27
click at [920, 35] on div "Analytics Totals For All Selected Listings Listings With Cost Include Returns I…" at bounding box center [640, 192] width 1220 height 318
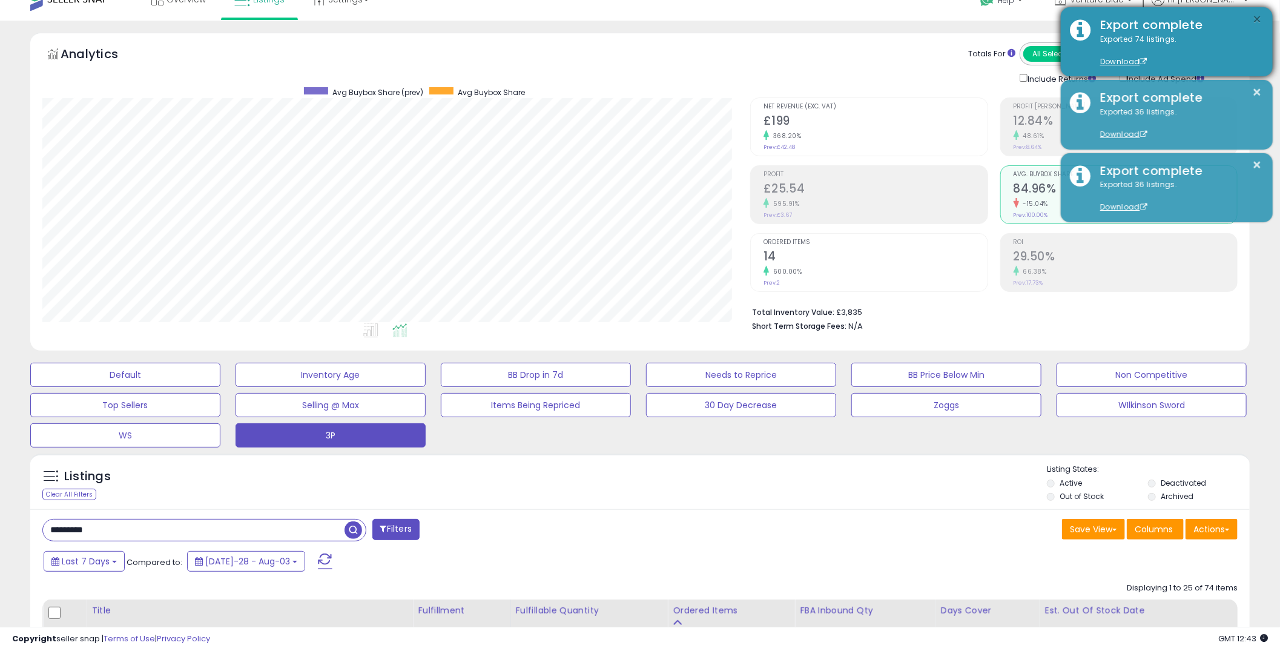
click at [1256, 20] on button "×" at bounding box center [1258, 19] width 10 height 15
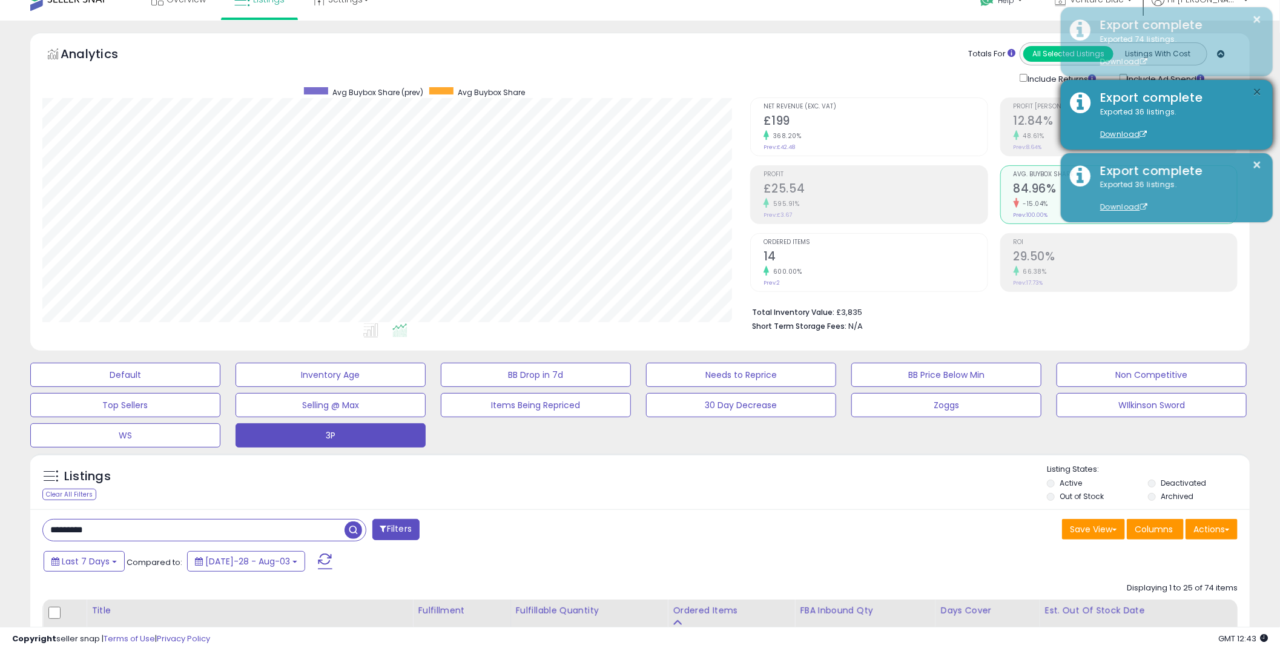
click at [1254, 93] on button "×" at bounding box center [1258, 92] width 10 height 15
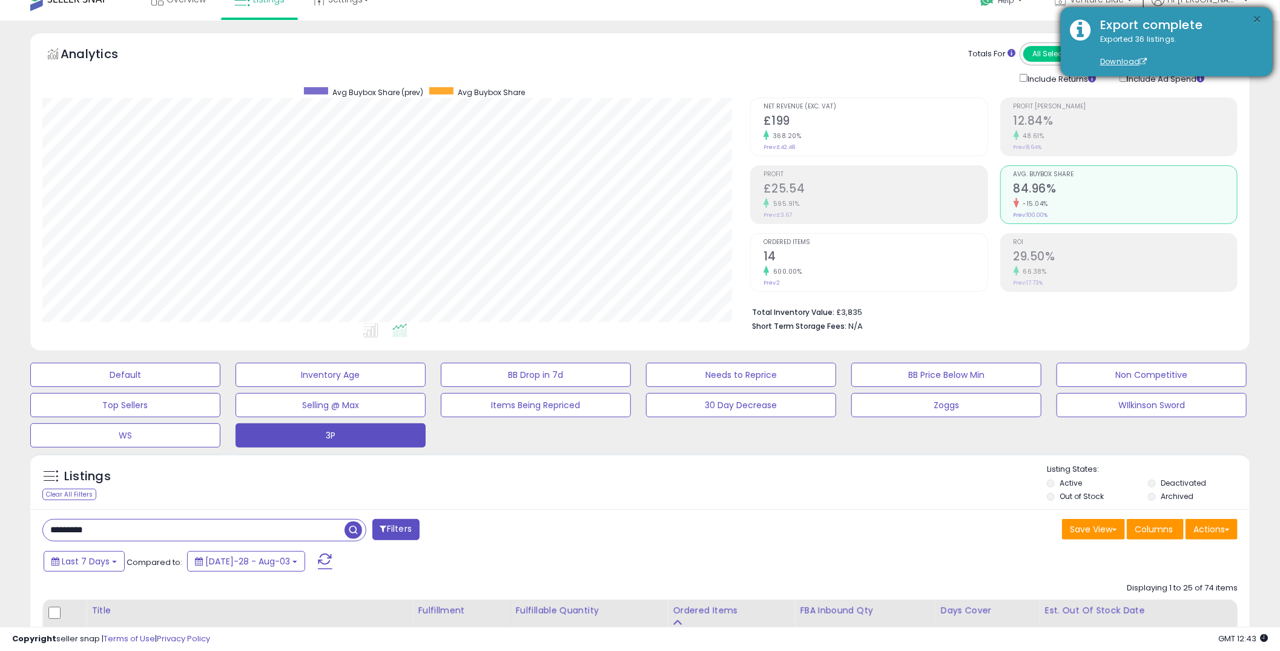
click at [1260, 21] on button "×" at bounding box center [1258, 19] width 10 height 15
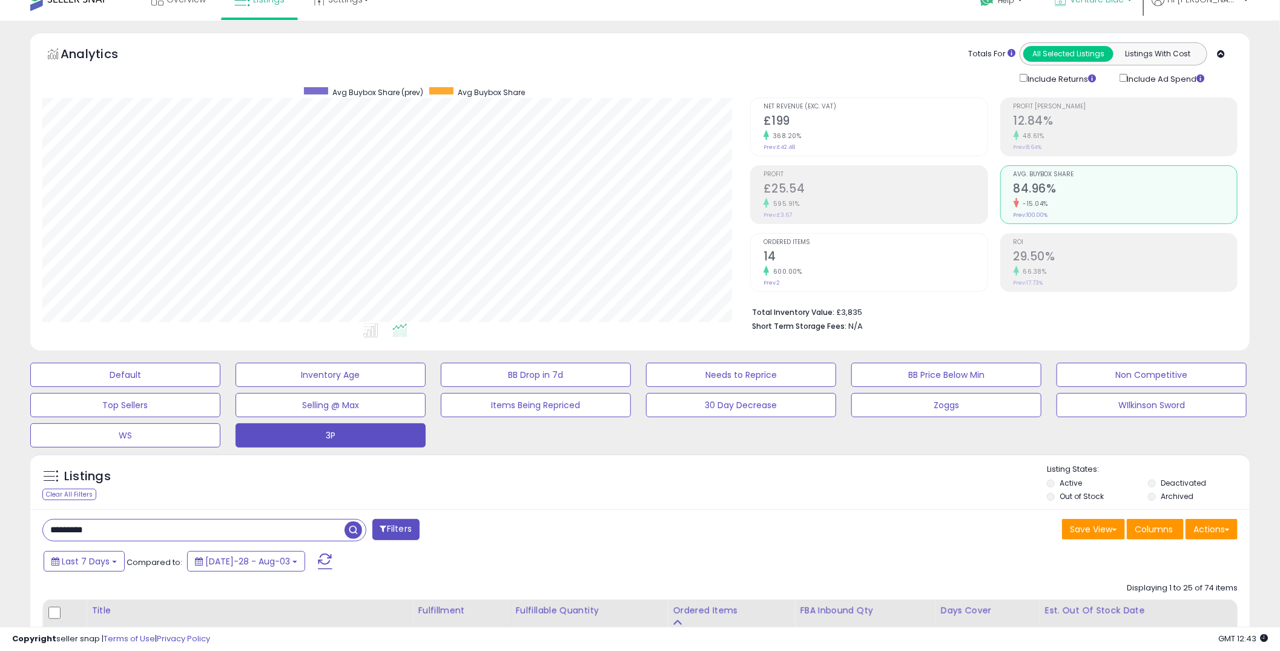
click at [1132, 8] on p "Venture Blue" at bounding box center [1093, 0] width 78 height 15
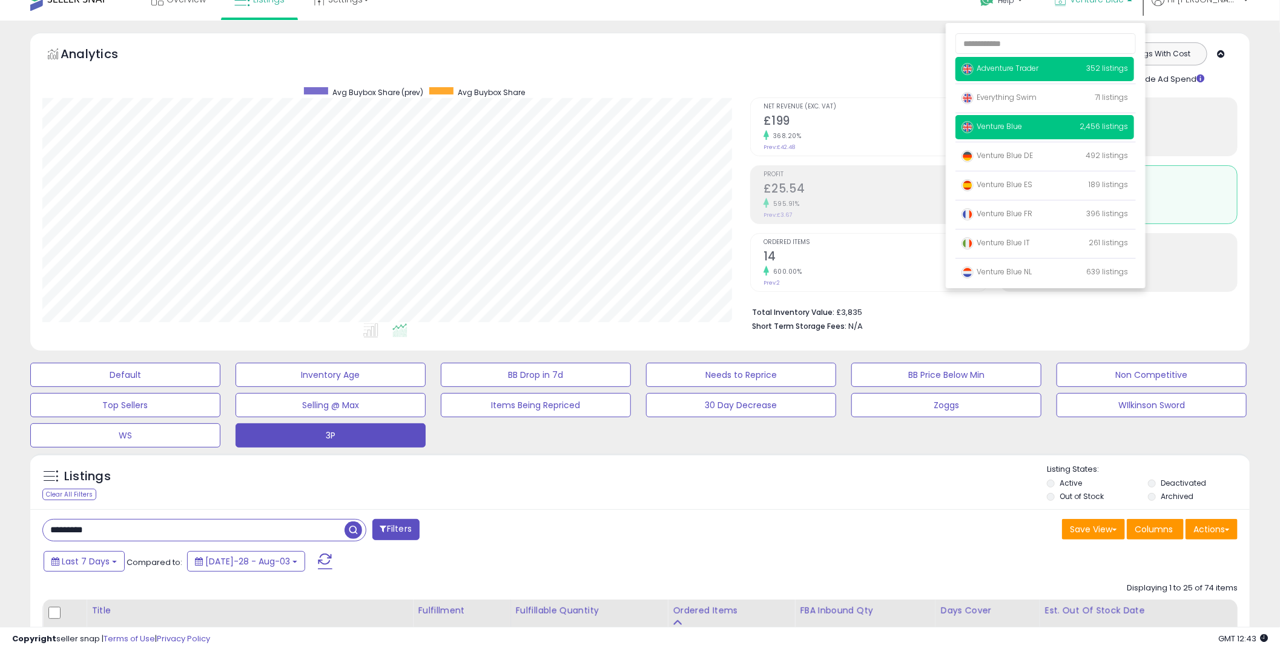
scroll to position [0, 0]
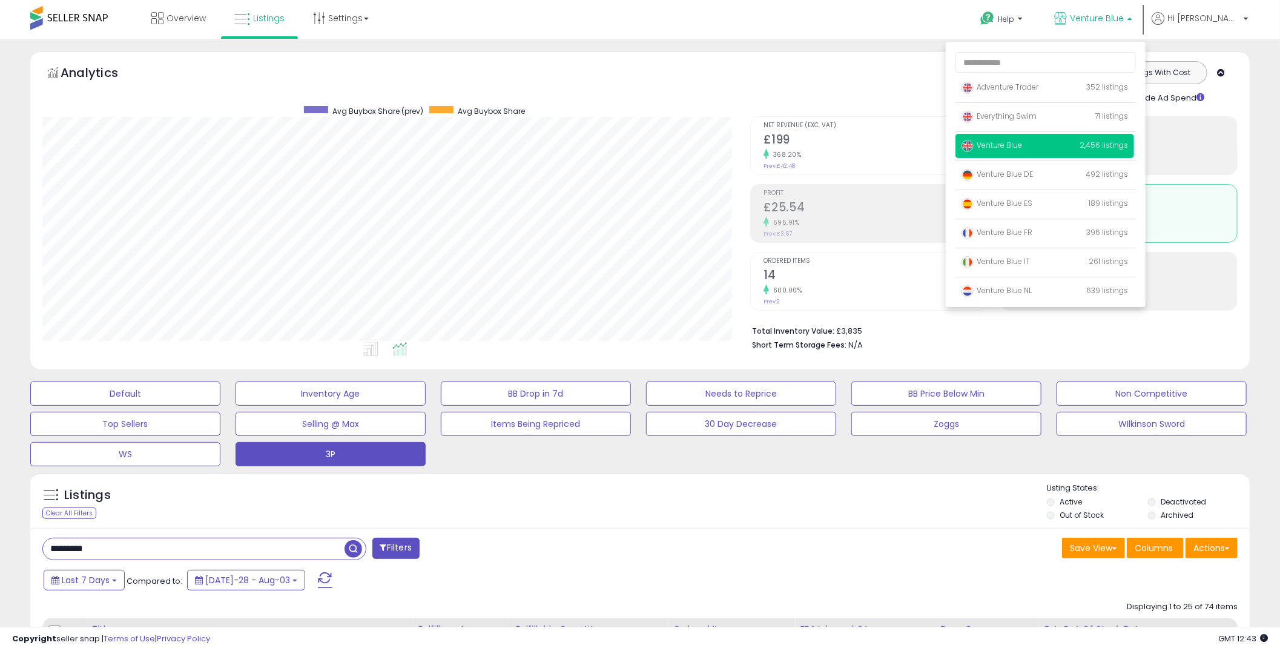
click at [1247, 73] on div "Analytics Totals For All Selected Listings Listings With Cost Include Returns I…" at bounding box center [640, 210] width 1220 height 318
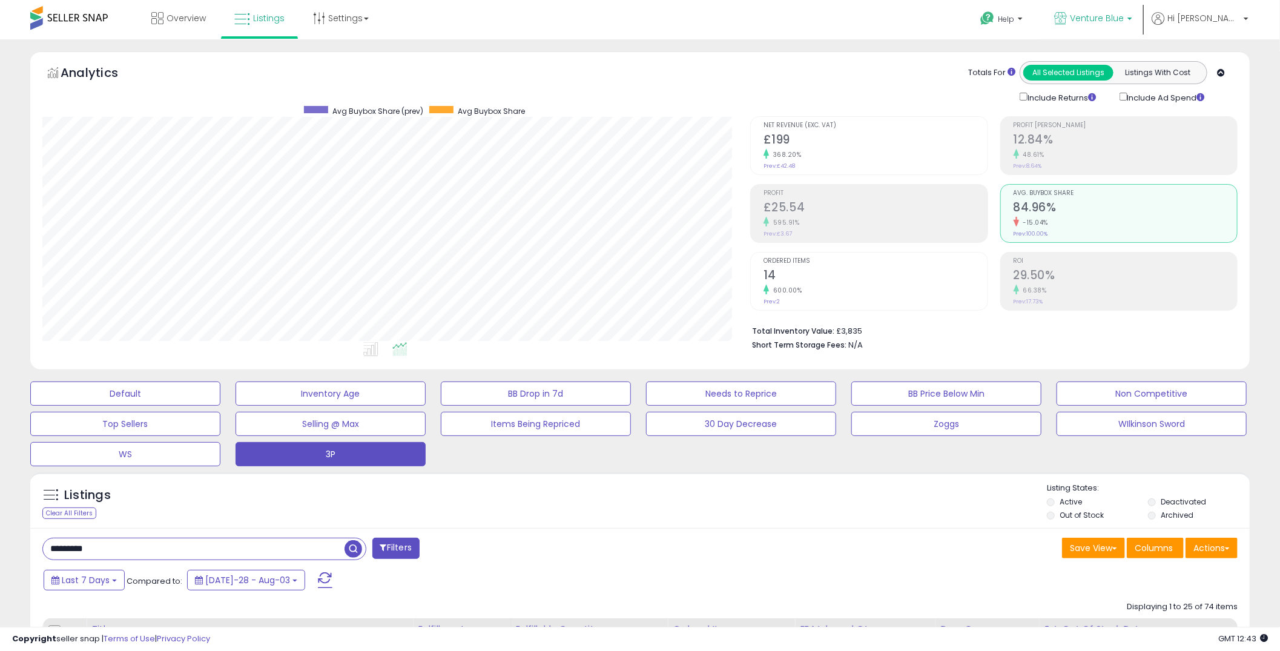
click at [1132, 25] on b at bounding box center [1130, 22] width 5 height 8
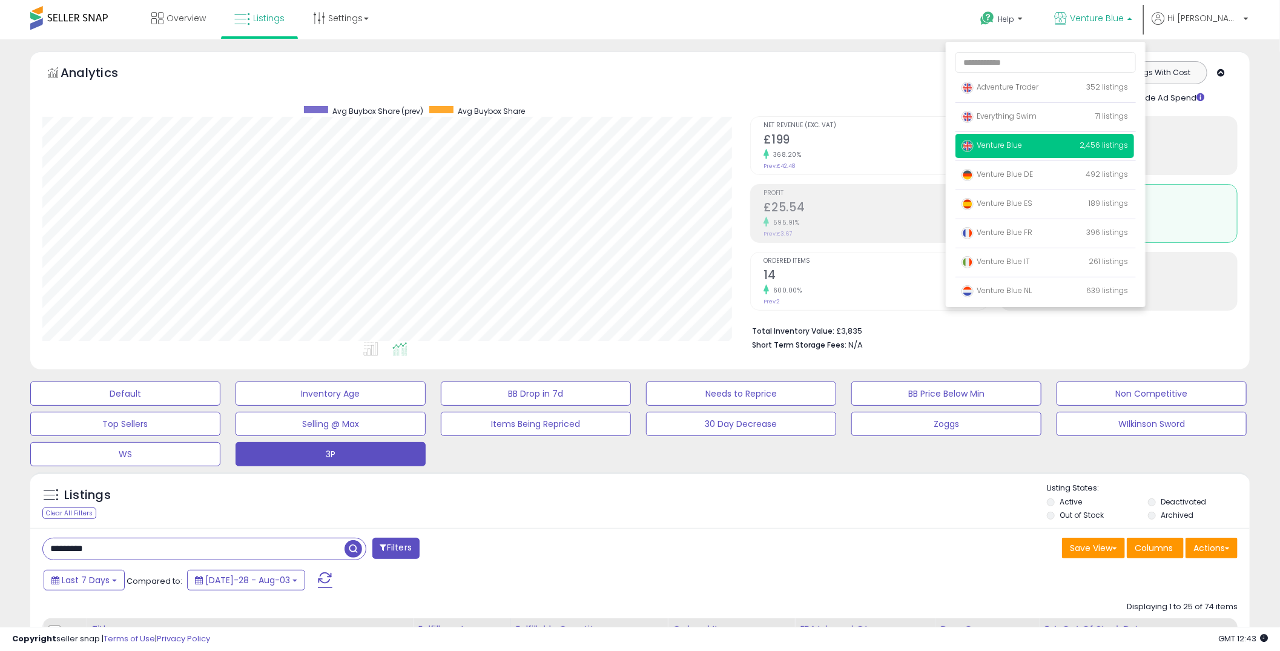
click at [1237, 57] on div "Analytics Totals For All Selected Listings Listings With Cost Include Returns I…" at bounding box center [640, 210] width 1220 height 318
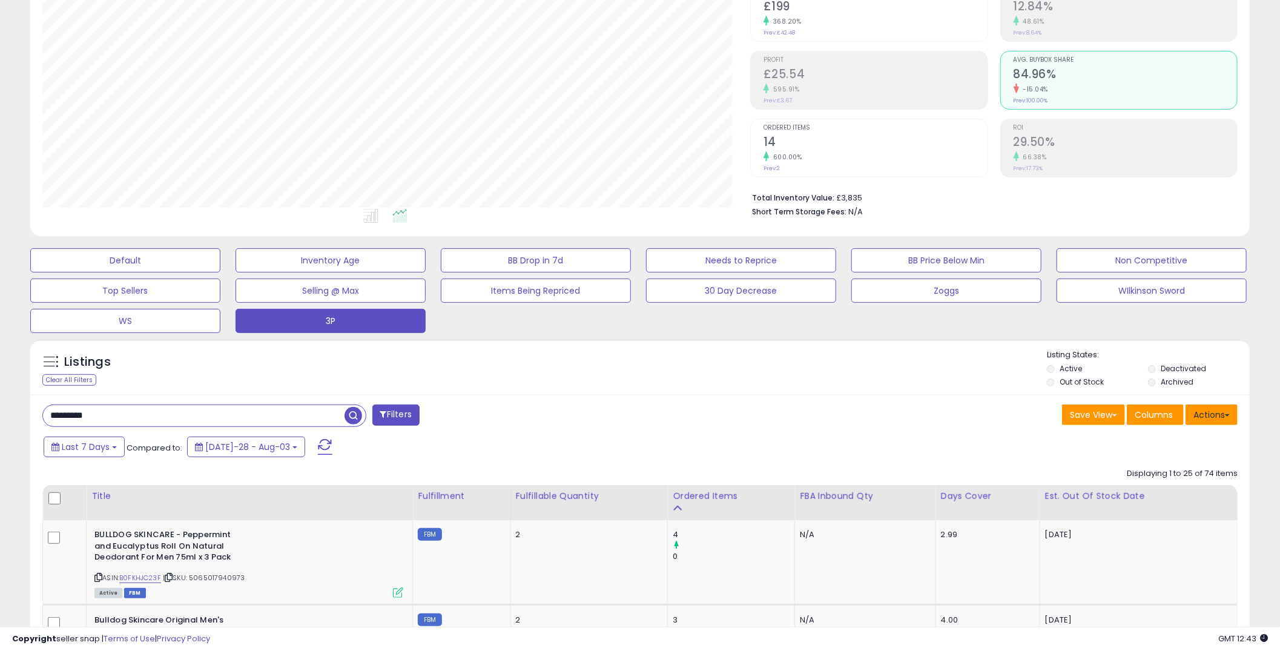
scroll to position [134, 0]
click at [1222, 419] on button "Actions" at bounding box center [1212, 413] width 52 height 21
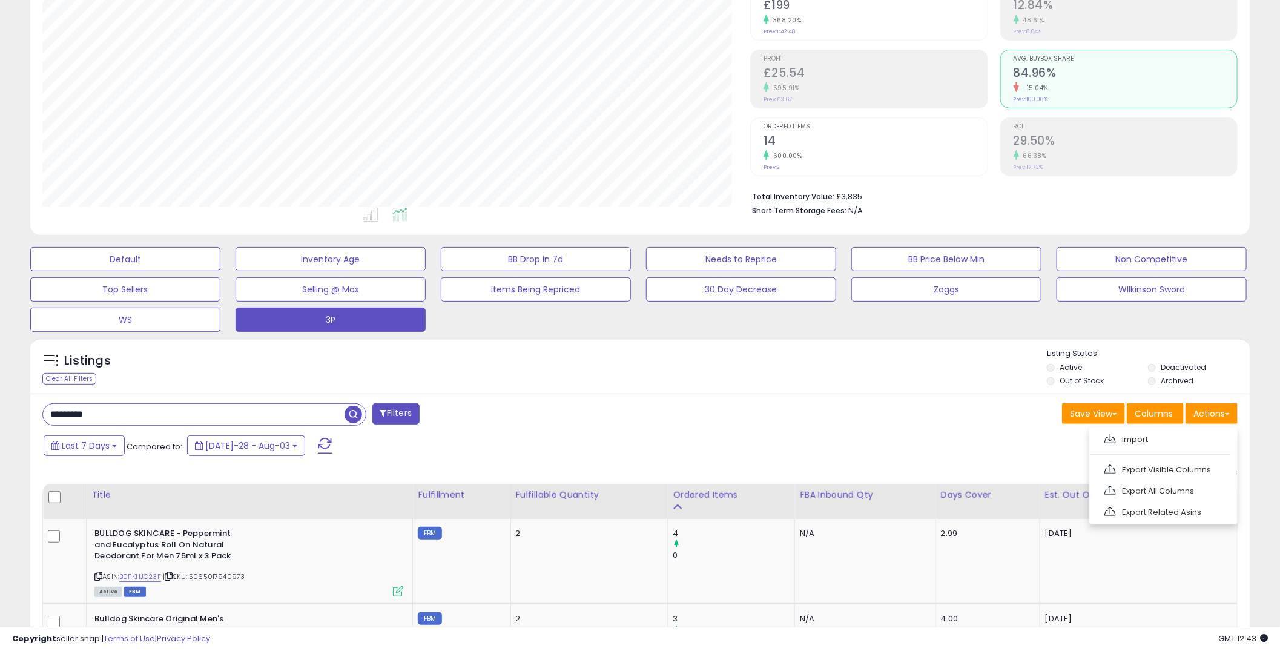
click at [747, 449] on div "Last 7 Days Compared to: [DATE]-28 - Aug-03" at bounding box center [489, 447] width 897 height 27
click at [129, 417] on input "*******" at bounding box center [194, 414] width 302 height 21
paste input "***"
type input "**********"
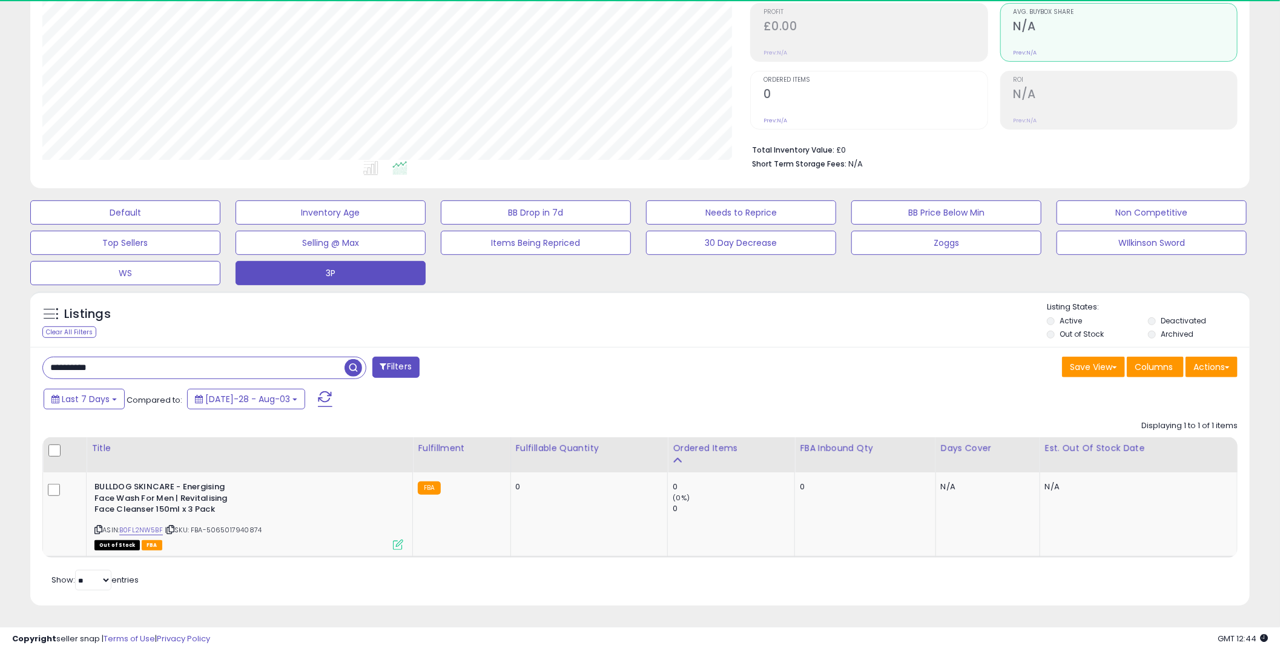
scroll to position [248, 709]
